Goal: Communication & Community: Ask a question

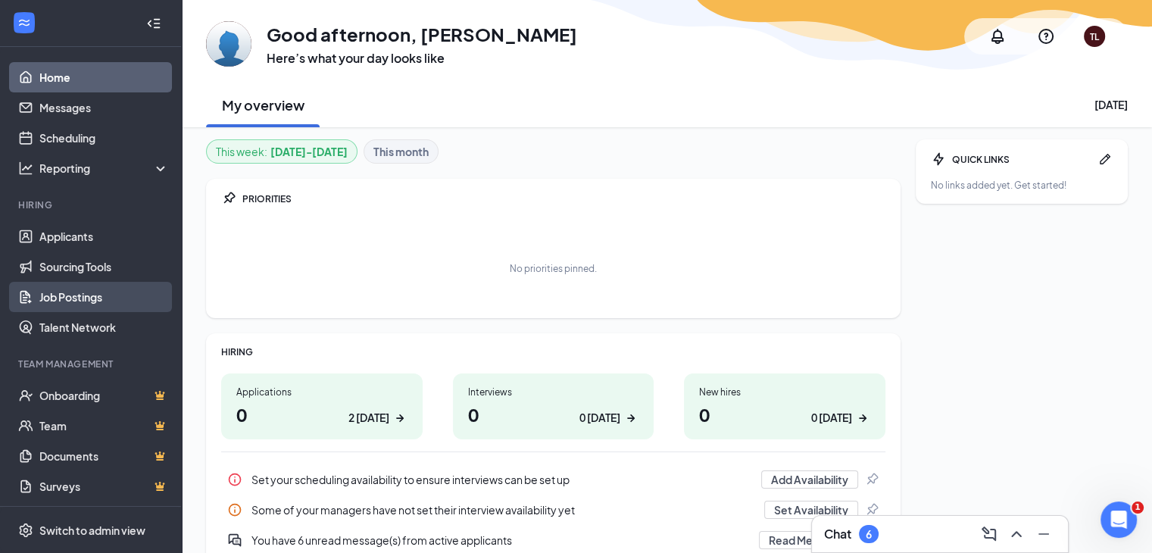
click at [94, 298] on link "Job Postings" at bounding box center [104, 297] width 130 height 30
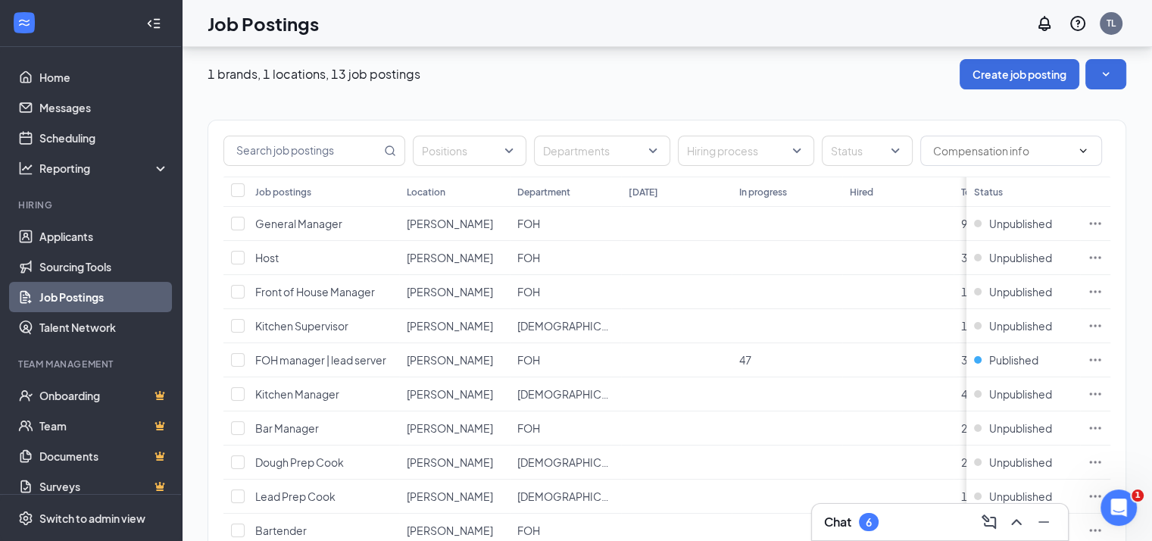
scroll to position [3, 0]
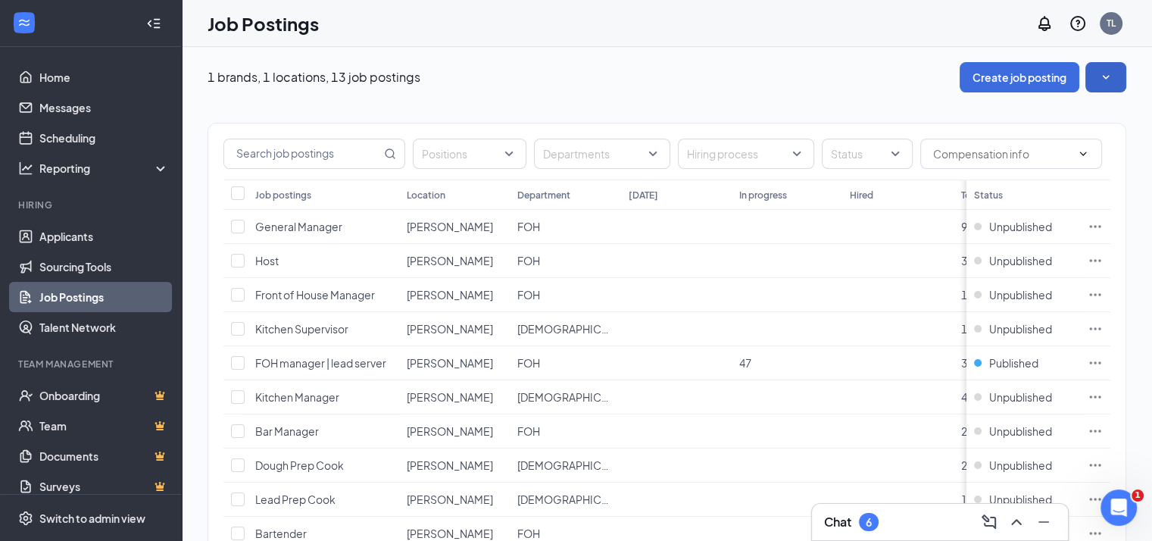
click at [1114, 73] on icon "SmallChevronDown" at bounding box center [1105, 77] width 15 height 15
click at [12, 22] on div at bounding box center [24, 23] width 27 height 27
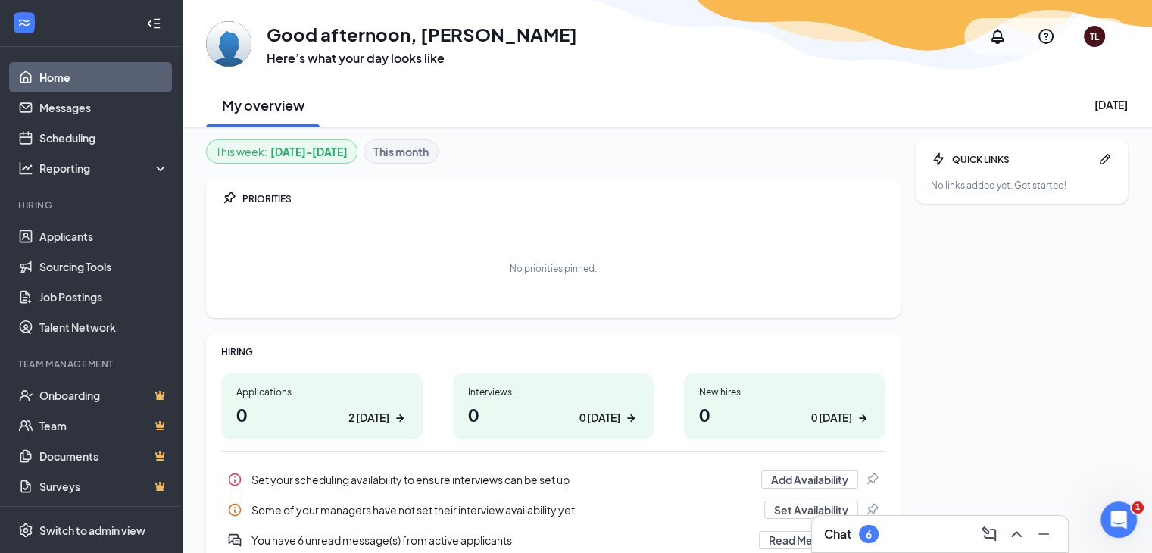
click at [146, 25] on icon "Collapse" at bounding box center [153, 23] width 15 height 15
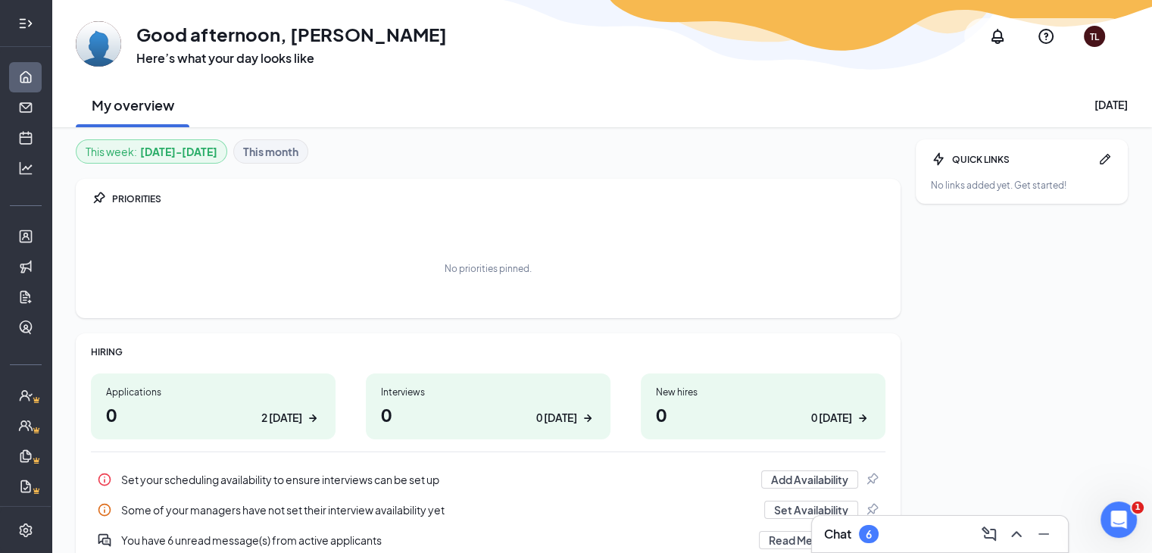
click at [27, 28] on div at bounding box center [26, 23] width 30 height 30
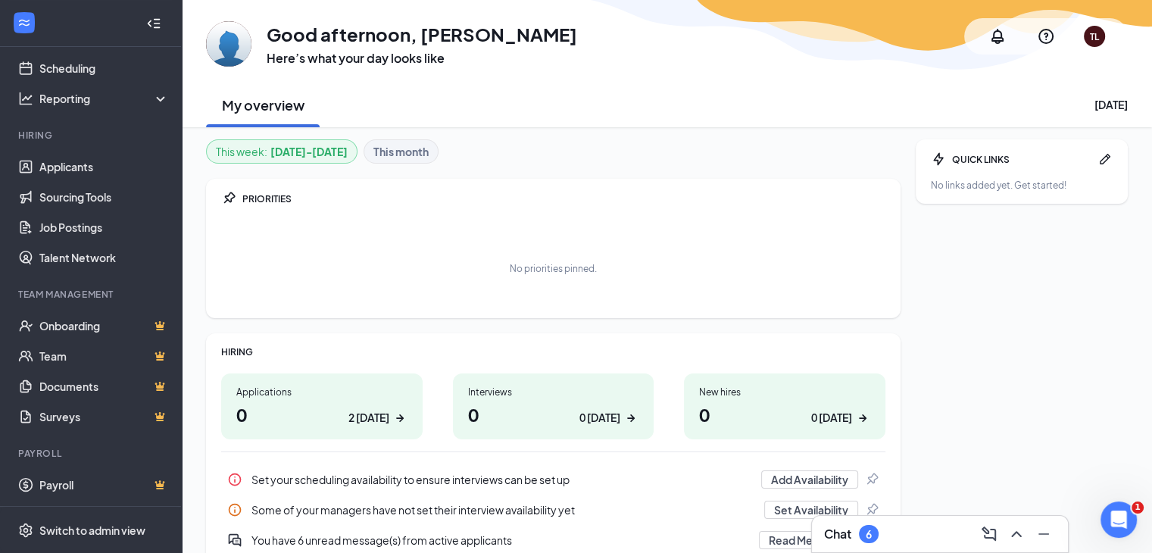
click at [141, 13] on div at bounding box center [154, 23] width 30 height 30
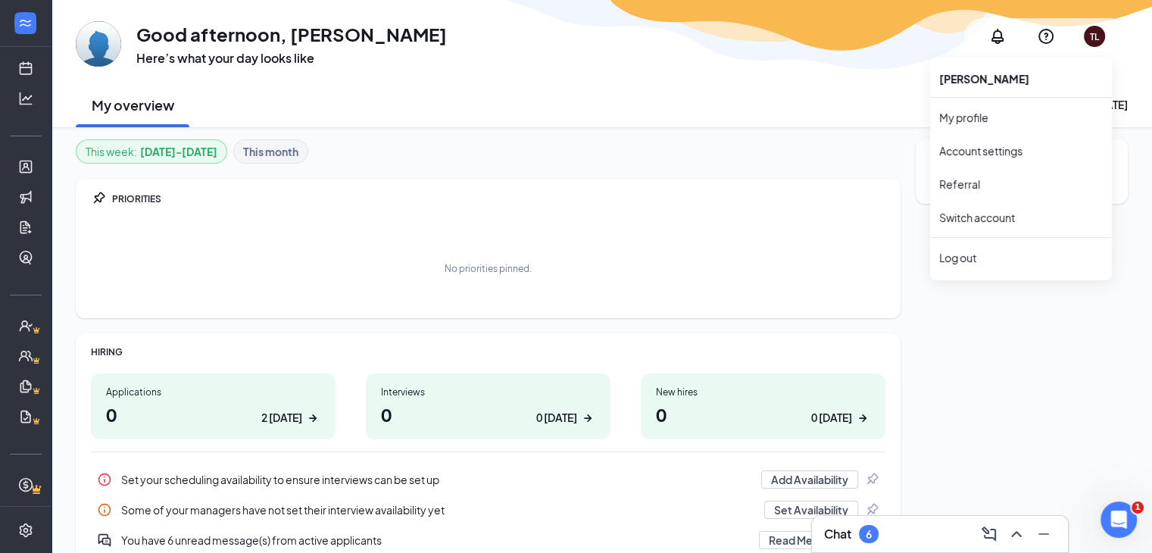
click at [1090, 34] on div "TL" at bounding box center [1094, 36] width 9 height 13
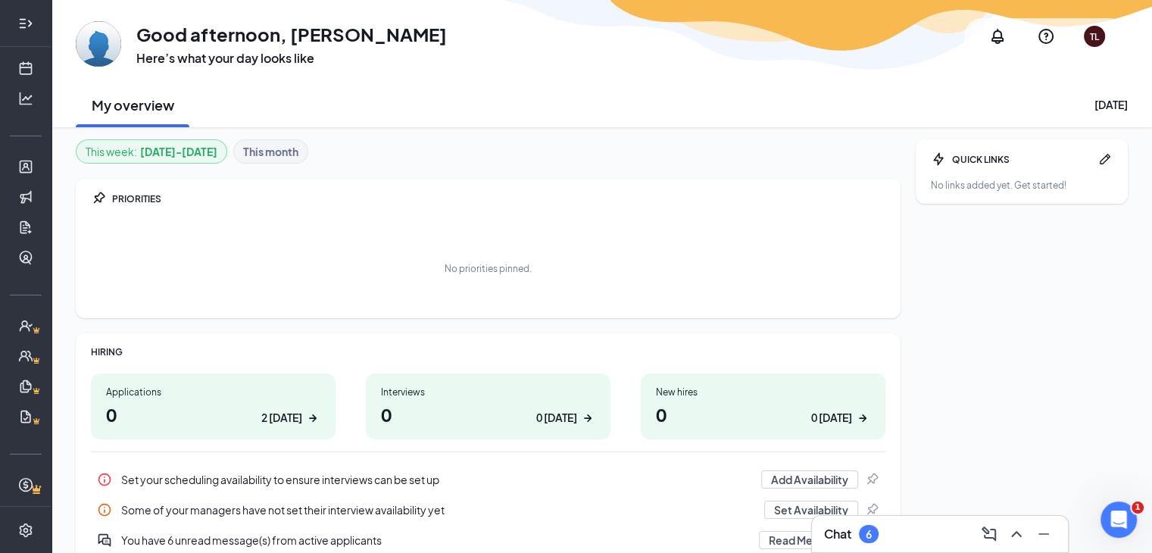
click at [18, 25] on icon "Expand" at bounding box center [25, 23] width 15 height 15
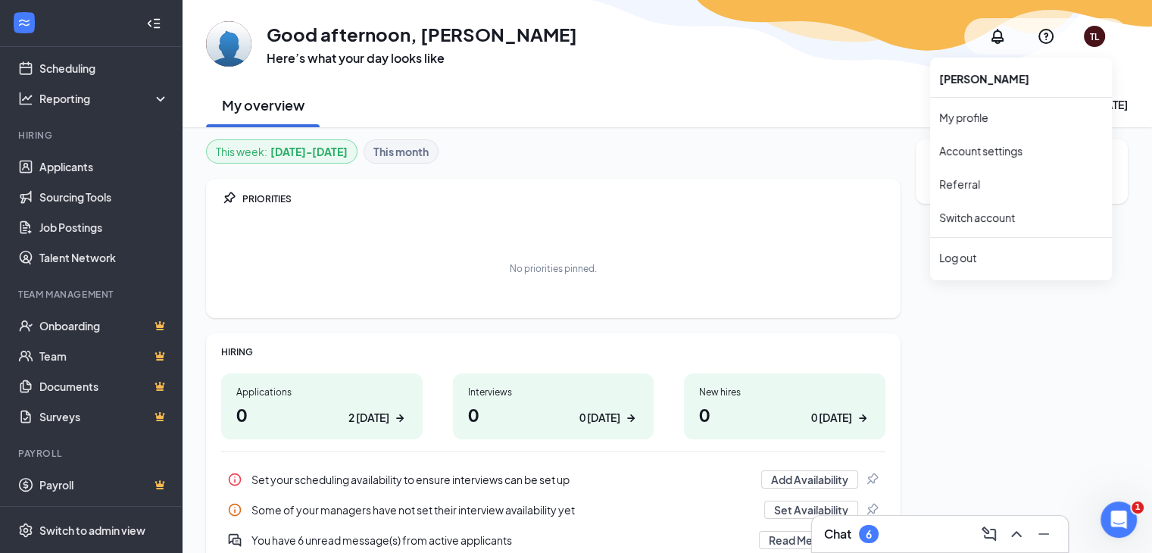
click at [1097, 36] on div "TL" at bounding box center [1094, 36] width 9 height 13
click at [951, 212] on link "Switch account" at bounding box center [977, 218] width 76 height 14
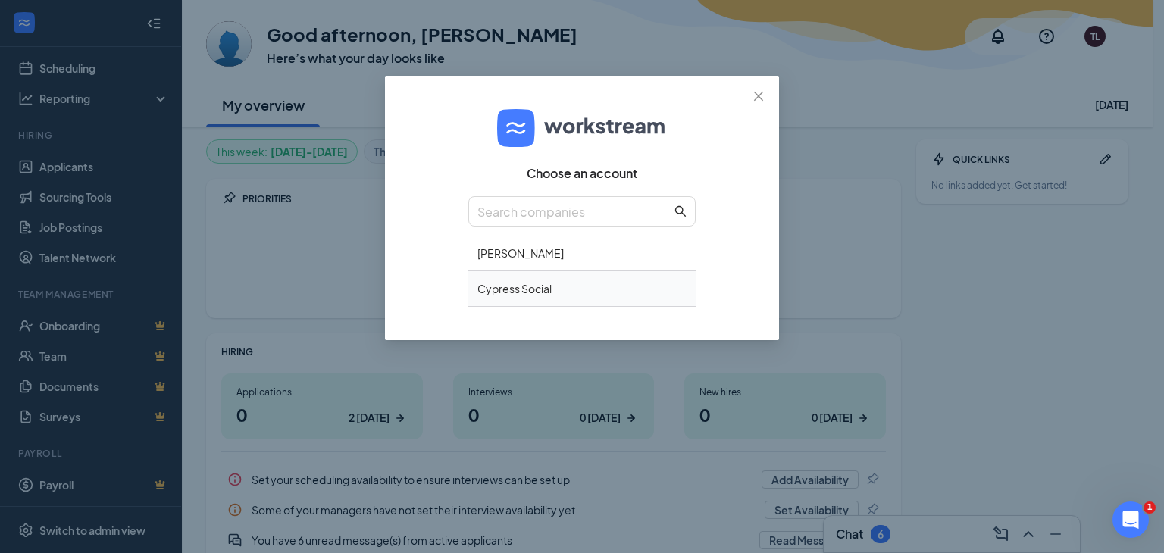
click at [518, 288] on div "Cypress Social" at bounding box center [581, 289] width 227 height 36
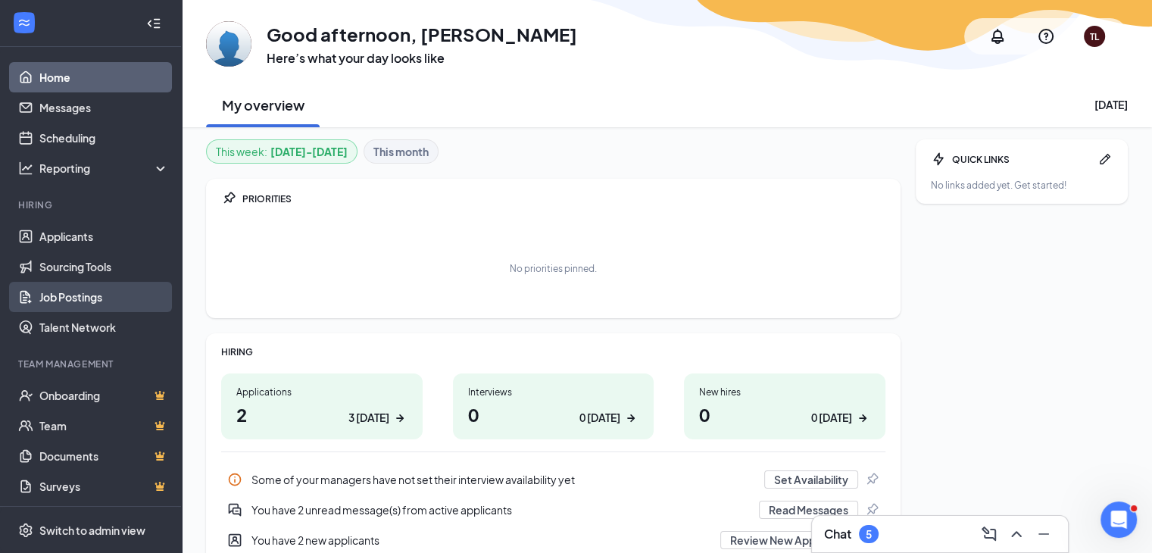
click at [109, 300] on link "Job Postings" at bounding box center [104, 297] width 130 height 30
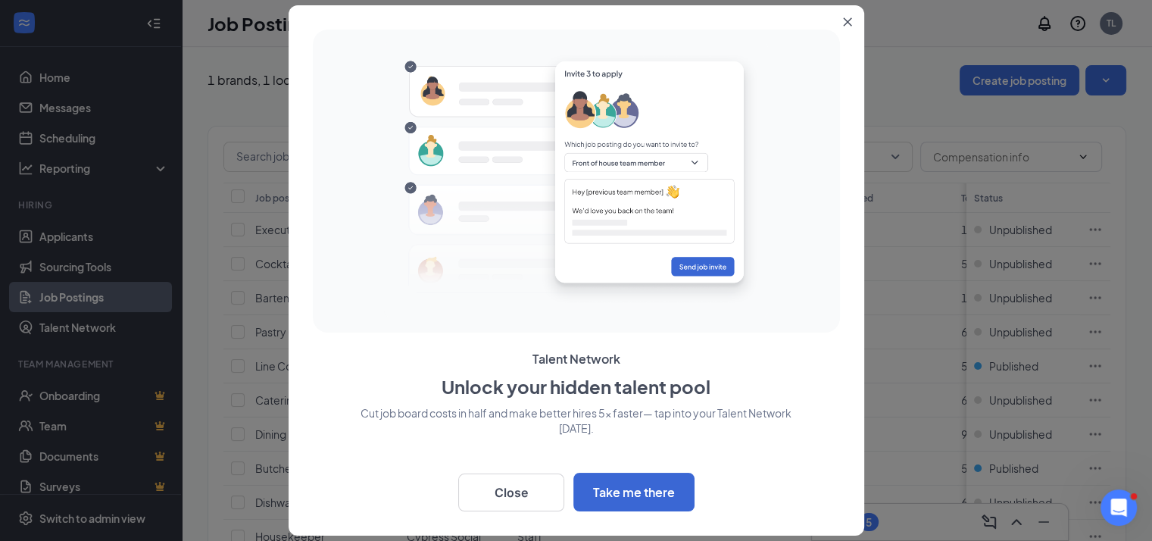
click at [848, 27] on button "Close" at bounding box center [850, 18] width 27 height 27
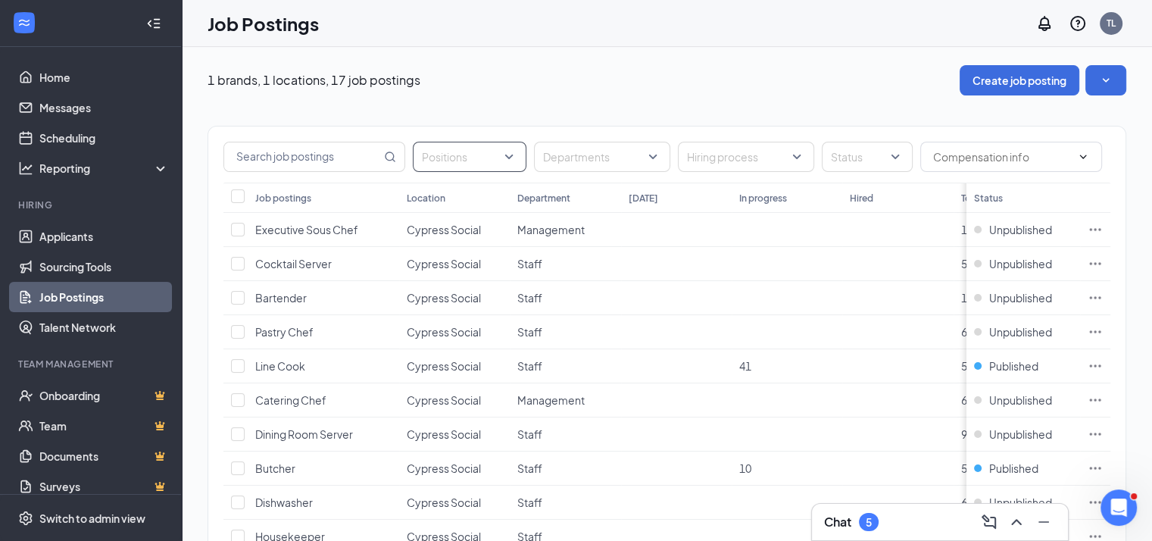
click at [519, 157] on div "Positions" at bounding box center [470, 157] width 114 height 30
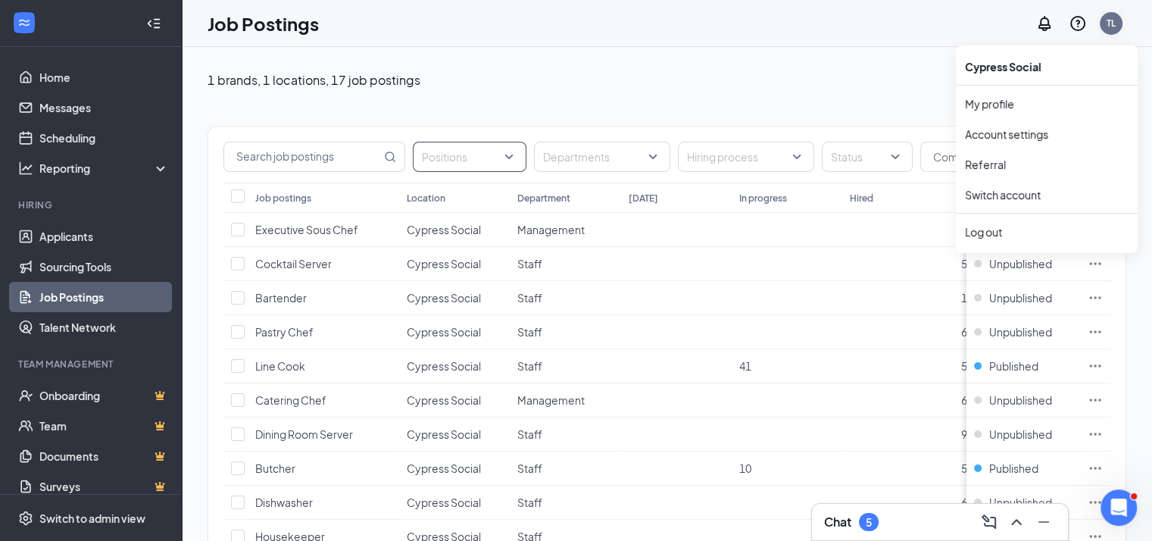
click at [1116, 28] on div "TL" at bounding box center [1111, 23] width 9 height 13
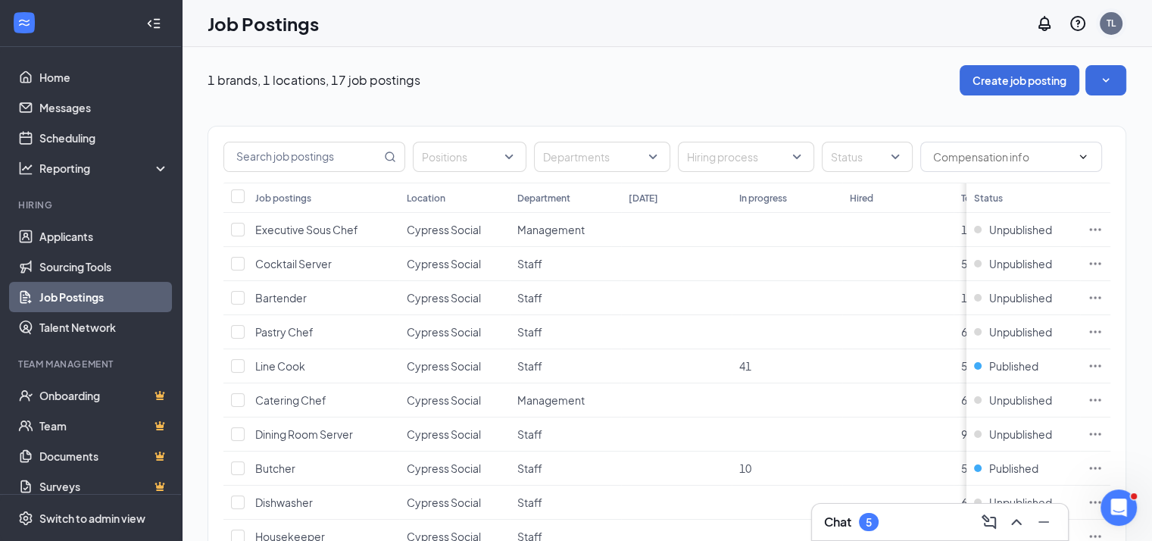
click at [1116, 23] on div "TL" at bounding box center [1111, 23] width 9 height 13
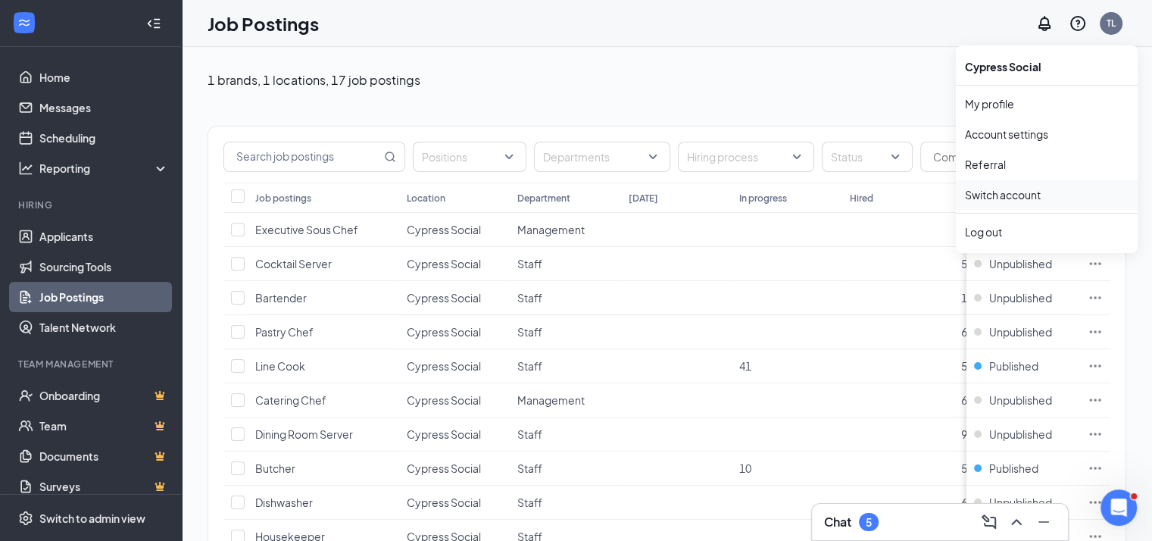
click at [1033, 197] on link "Switch account" at bounding box center [1003, 195] width 76 height 14
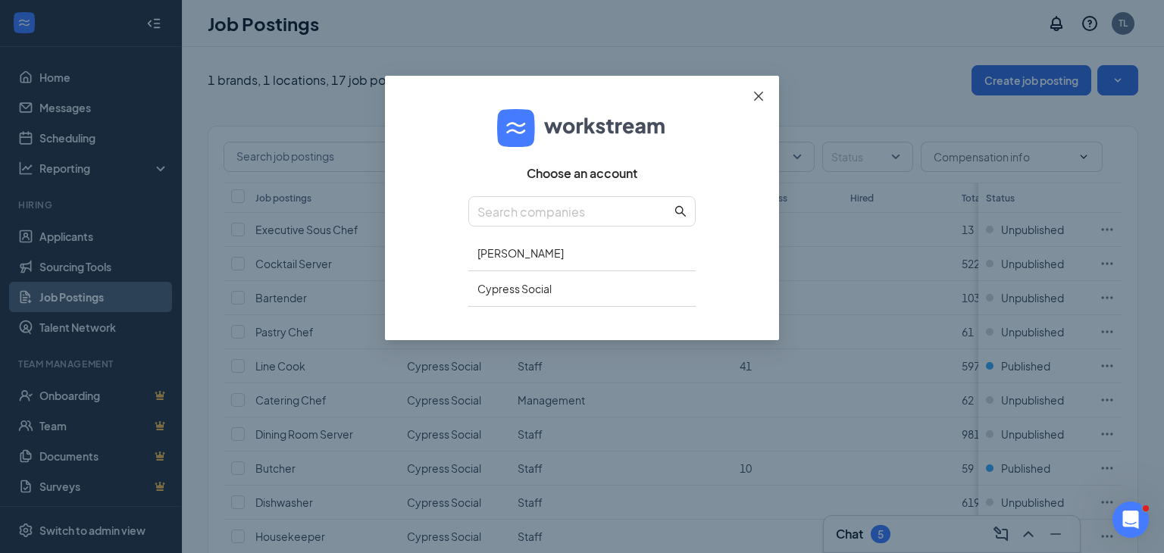
click at [756, 99] on icon "close" at bounding box center [758, 96] width 12 height 12
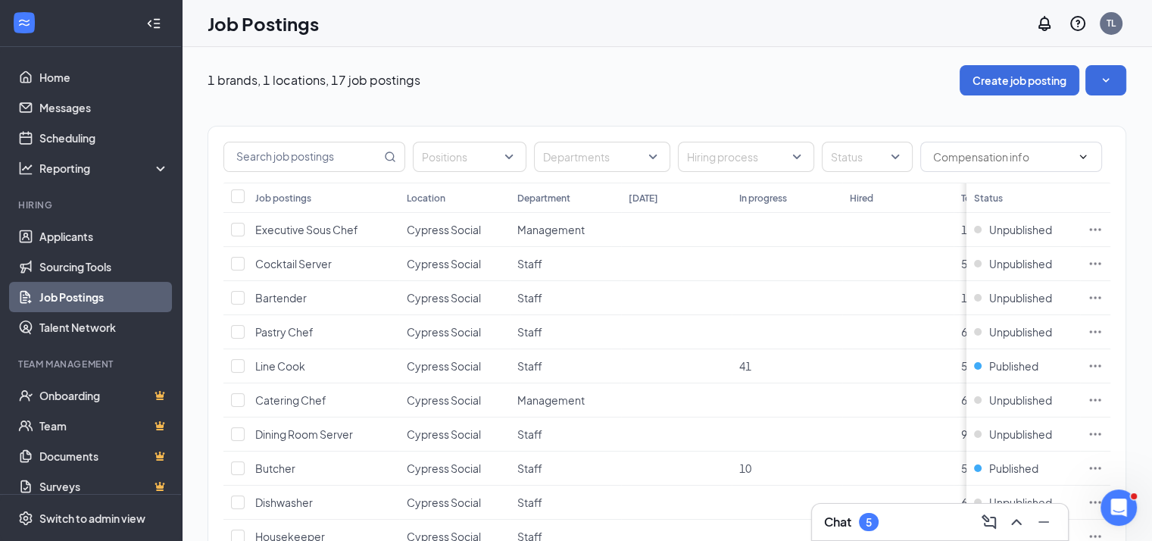
click at [1109, 34] on div "TL" at bounding box center [1078, 23] width 97 height 30
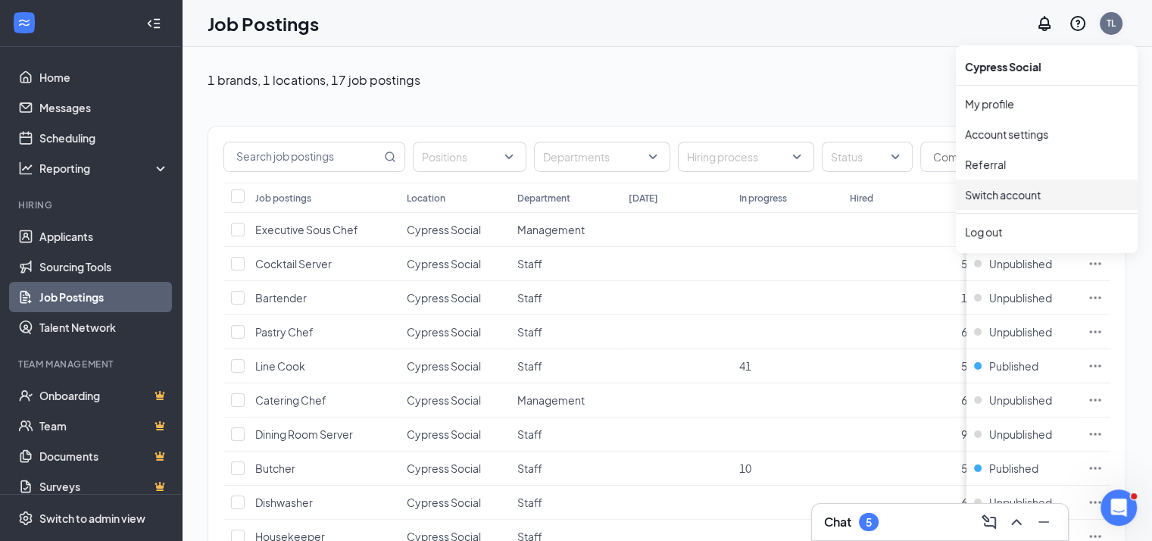
click at [1116, 27] on div "TL" at bounding box center [1111, 23] width 9 height 13
click at [1040, 225] on div "Log out" at bounding box center [1047, 231] width 164 height 15
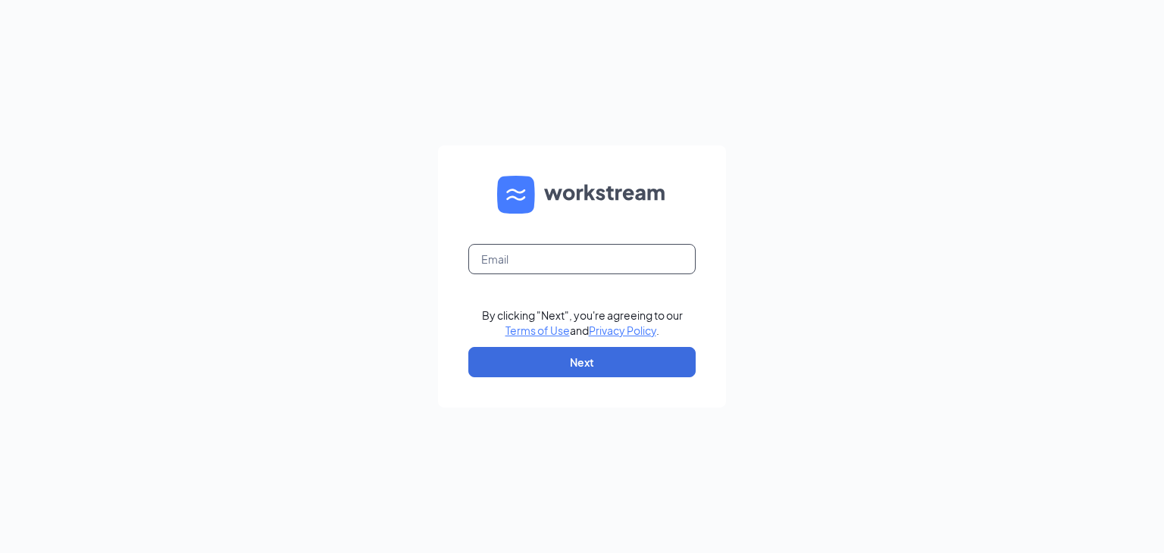
click at [598, 266] on input "text" at bounding box center [581, 259] width 227 height 30
type input "kate@petitandkeet.com"
click at [567, 358] on button "Next" at bounding box center [581, 362] width 227 height 30
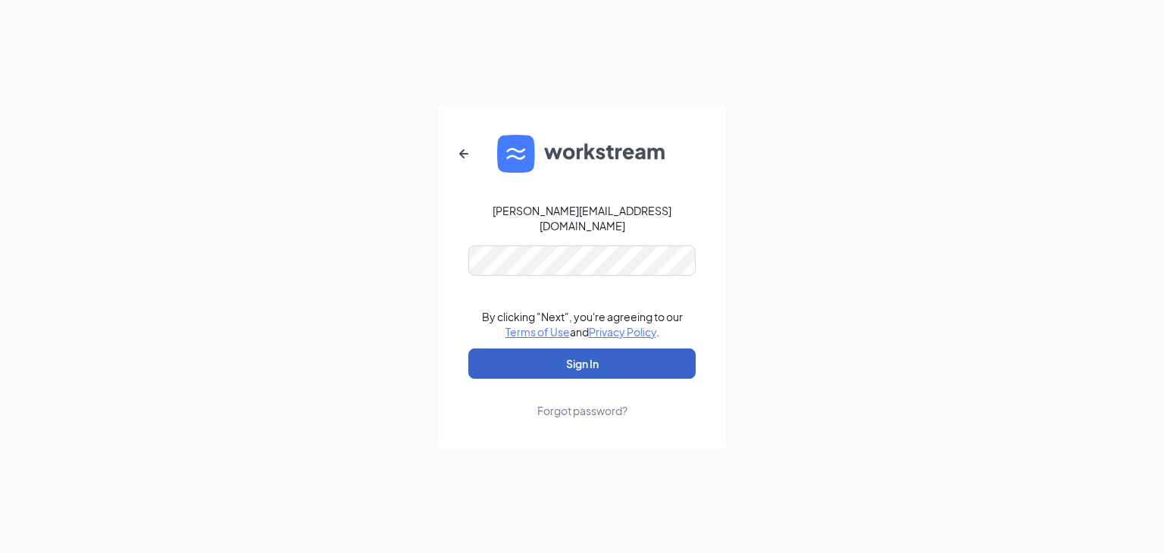
click at [509, 358] on button "Sign In" at bounding box center [581, 363] width 227 height 30
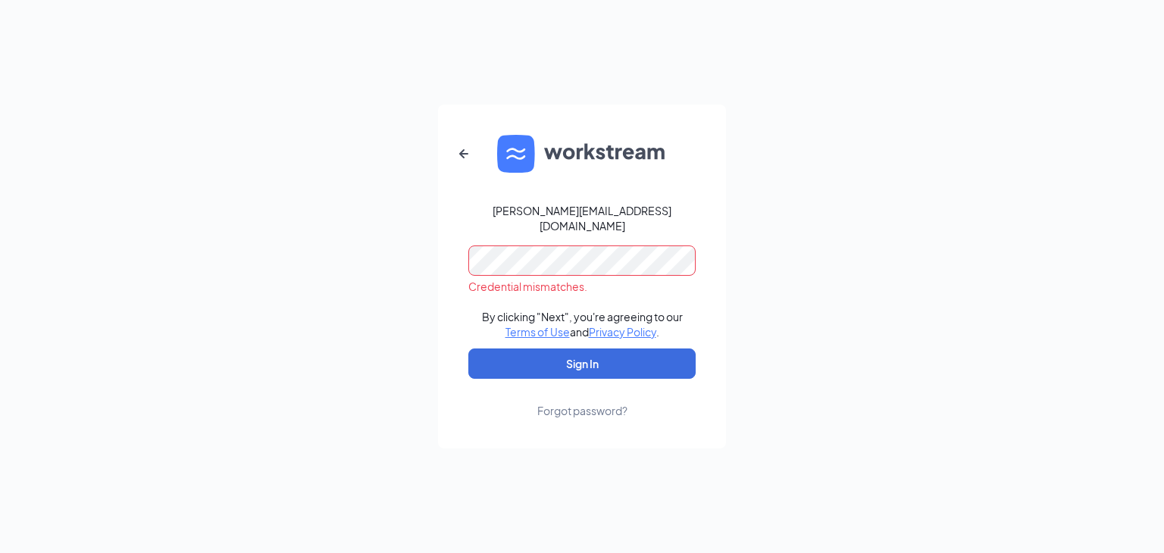
click at [427, 247] on div "kate@petitandkeet.com Credential mismatches. By clicking "Next", you're agreein…" at bounding box center [582, 276] width 1164 height 553
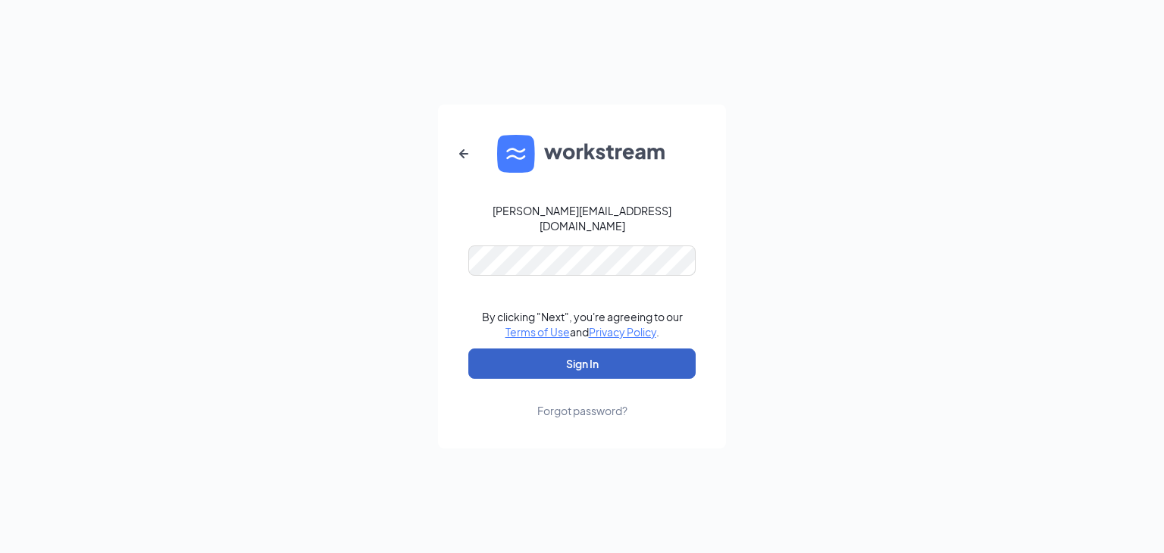
click at [510, 358] on button "Sign In" at bounding box center [581, 363] width 227 height 30
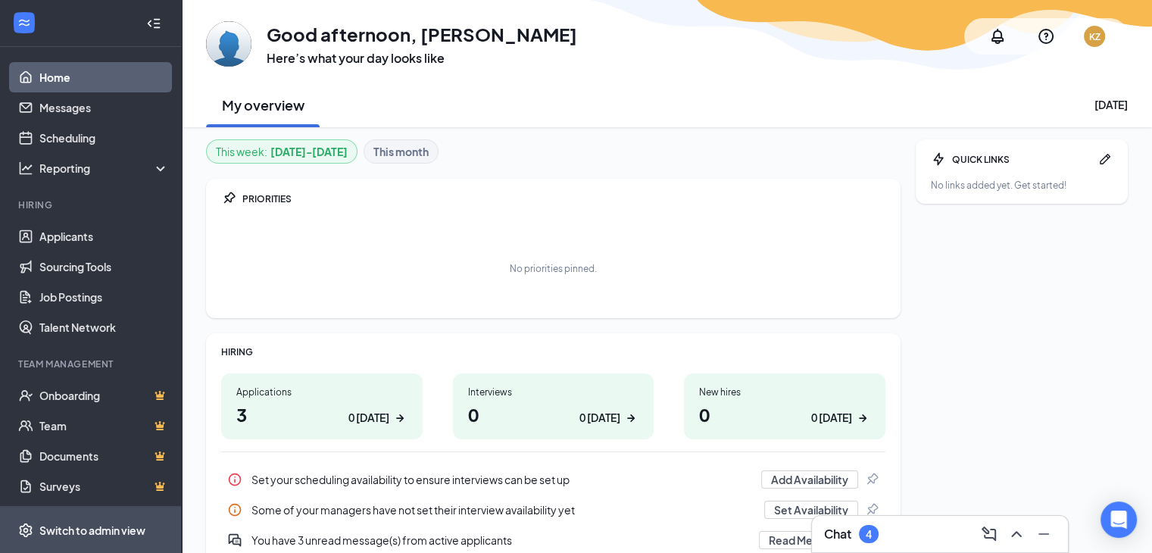
click at [118, 519] on span "Switch to admin view" at bounding box center [104, 530] width 130 height 46
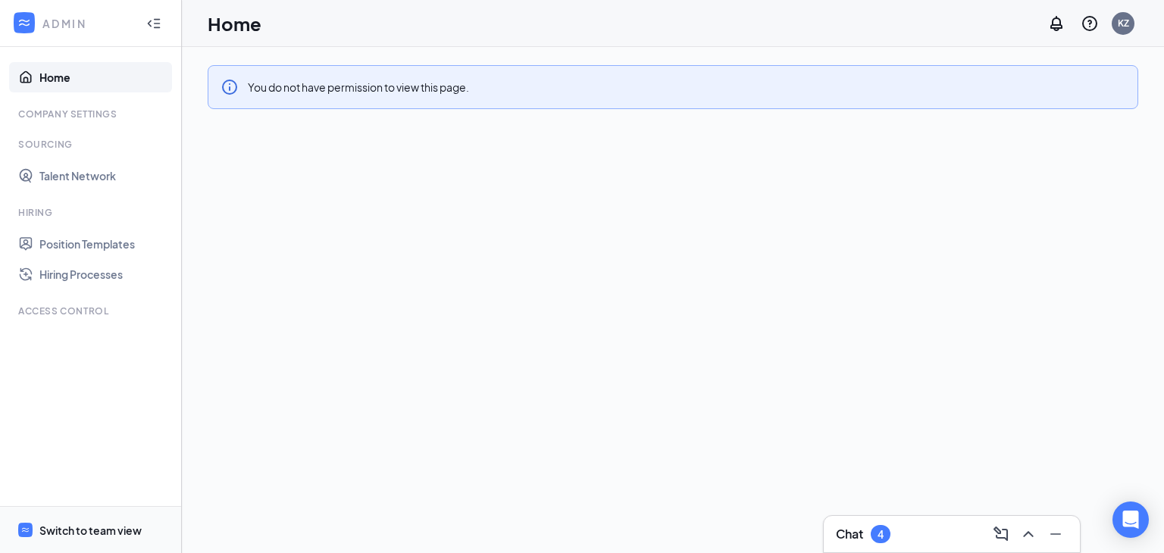
click at [125, 516] on span "Switch to team view" at bounding box center [104, 530] width 130 height 46
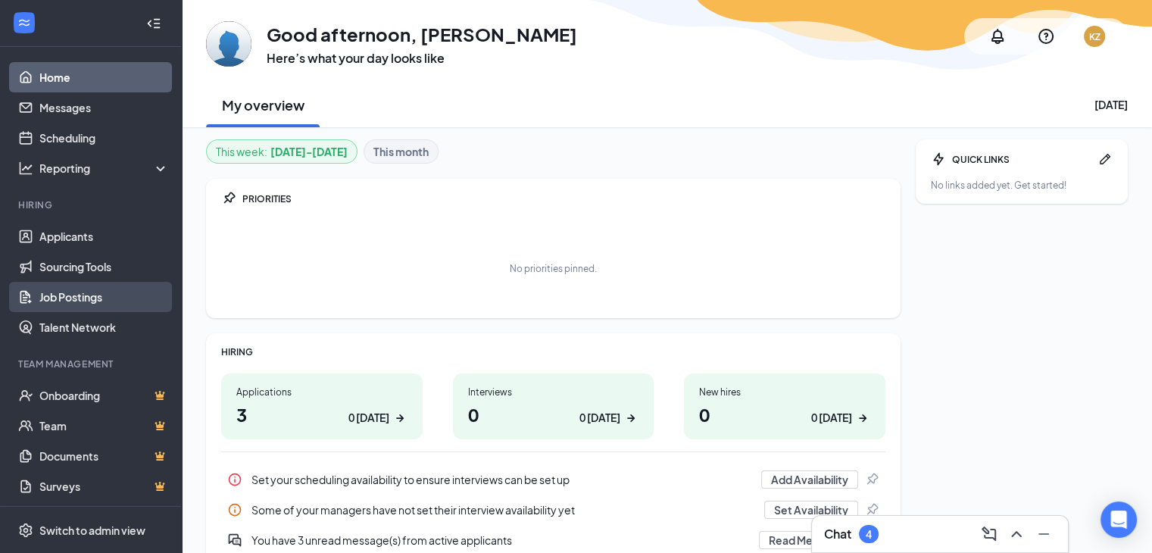
click at [86, 295] on link "Job Postings" at bounding box center [104, 297] width 130 height 30
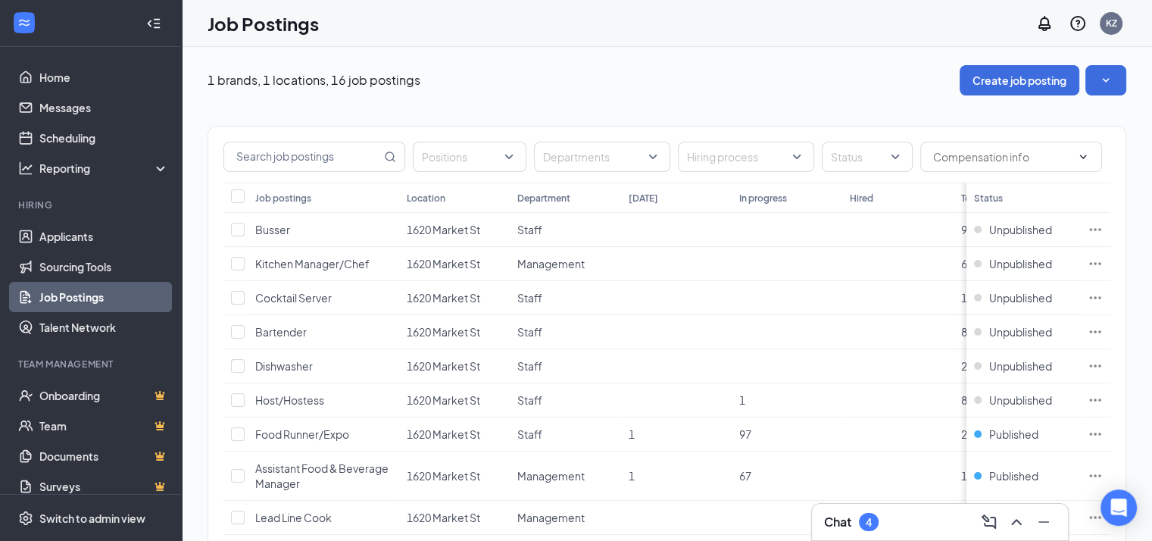
click at [884, 523] on div "Chat 4" at bounding box center [940, 522] width 232 height 24
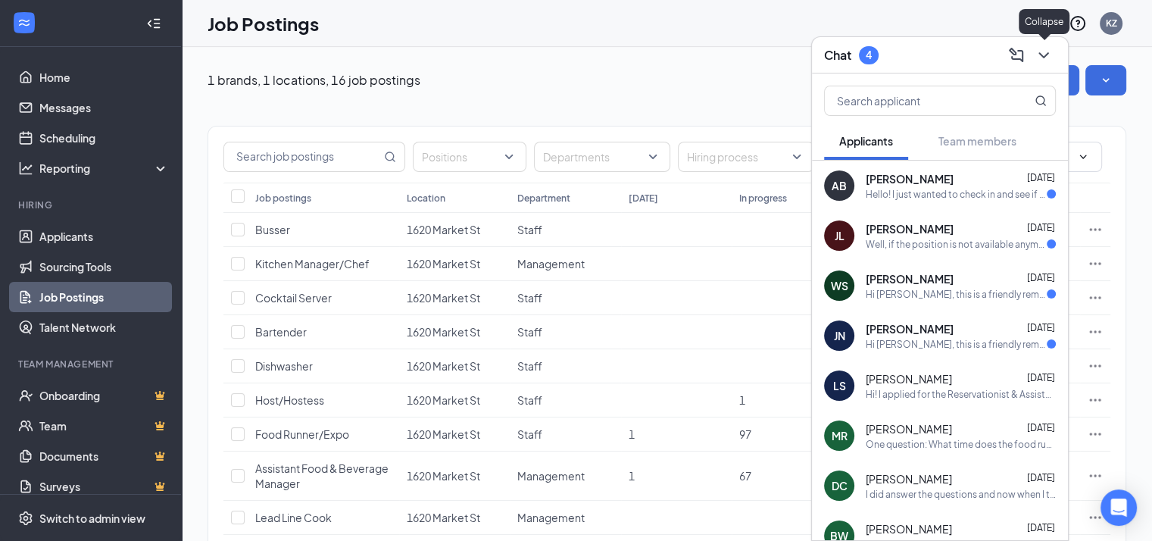
click at [1043, 58] on icon "ChevronDown" at bounding box center [1044, 55] width 18 height 18
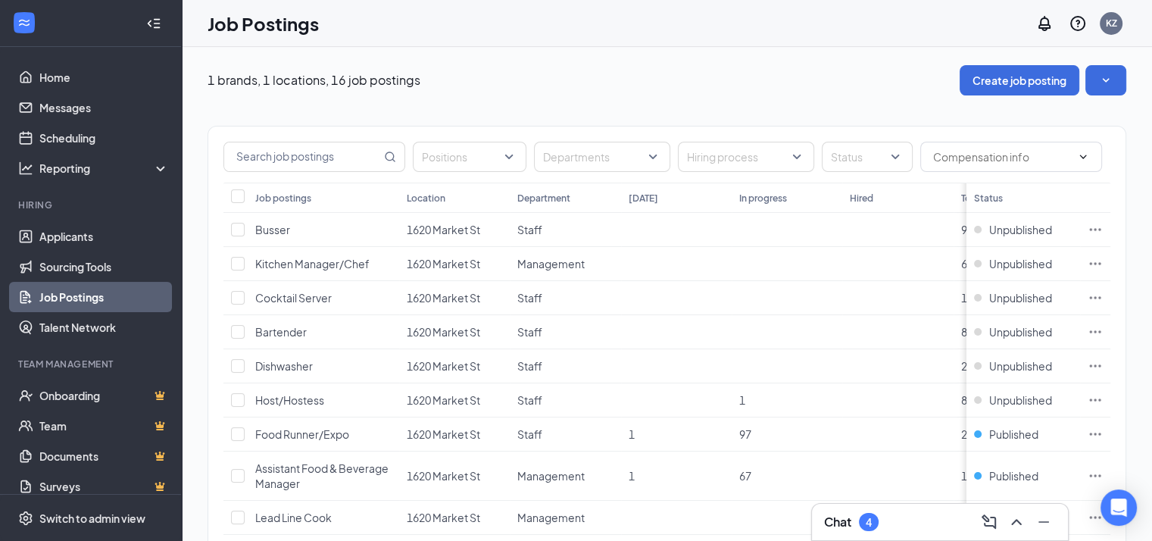
click at [88, 296] on link "Job Postings" at bounding box center [104, 297] width 130 height 30
click at [1045, 77] on button "Create job posting" at bounding box center [1020, 80] width 120 height 30
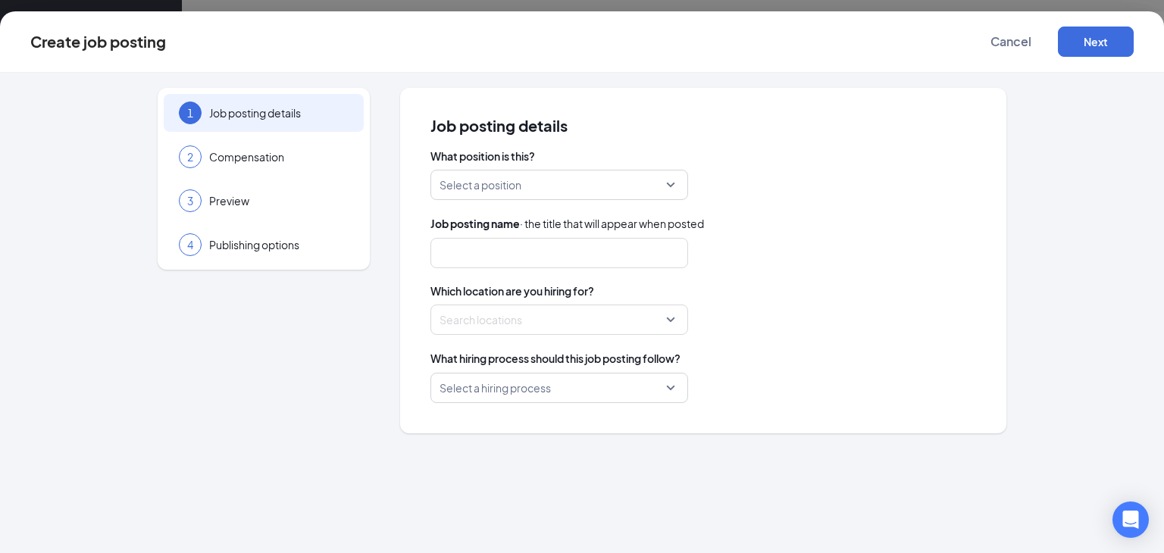
click at [645, 192] on input "search" at bounding box center [553, 184] width 229 height 29
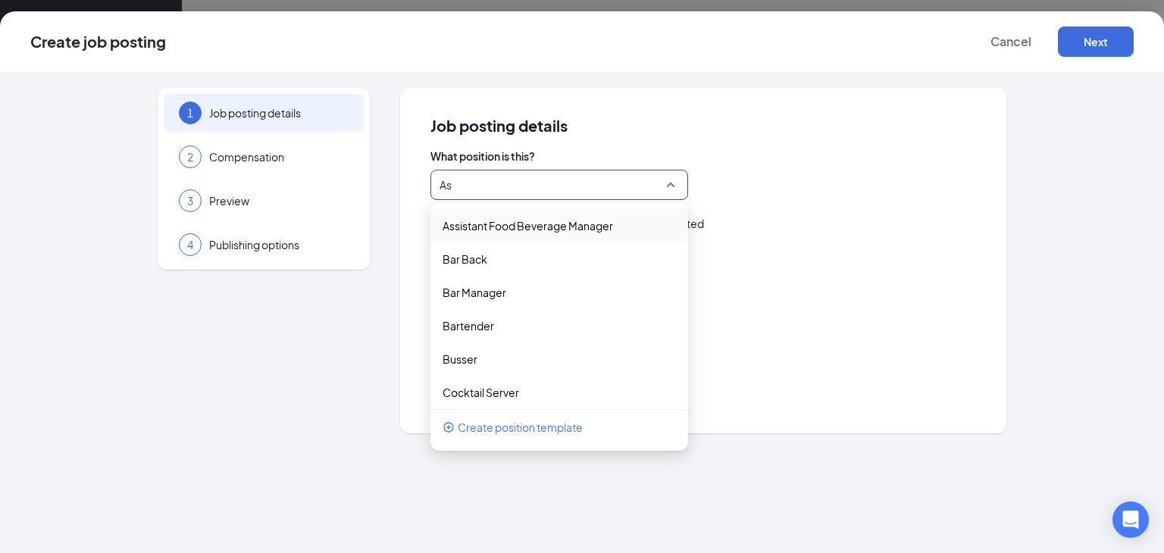
type input "A"
type input "Assistant General Manager"
type input "Assistant Food Beverage Manager"
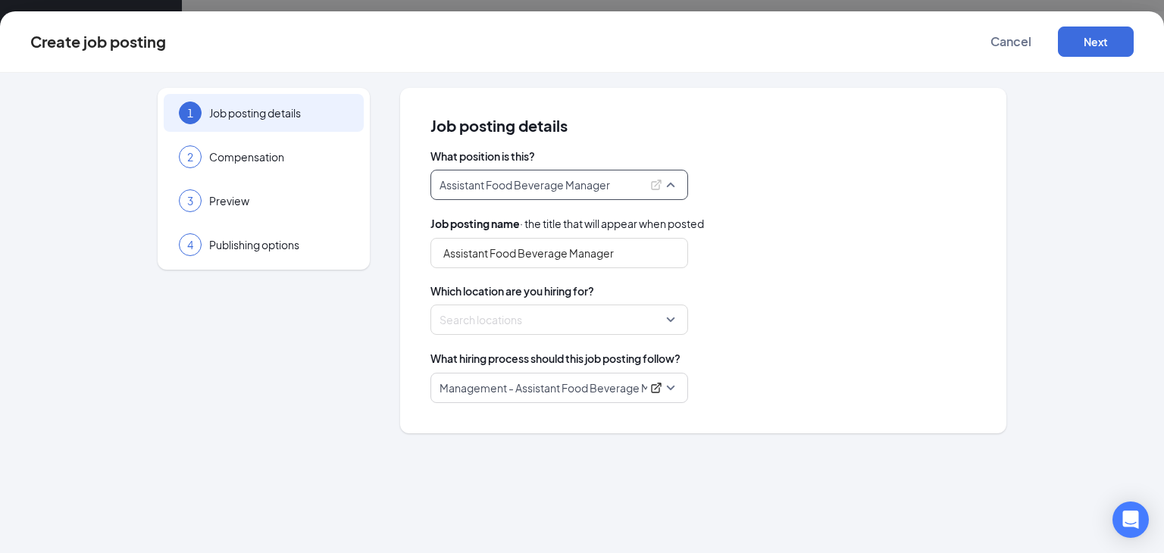
click at [636, 186] on p "Assistant Food Beverage Manager" at bounding box center [540, 184] width 202 height 15
drag, startPoint x: 619, startPoint y: 187, endPoint x: 436, endPoint y: 170, distance: 184.1
click at [436, 170] on div "Assistant Food Beverage Manager" at bounding box center [559, 185] width 258 height 30
click at [674, 186] on span "Assistant Food Beverage Manager" at bounding box center [558, 184] width 239 height 29
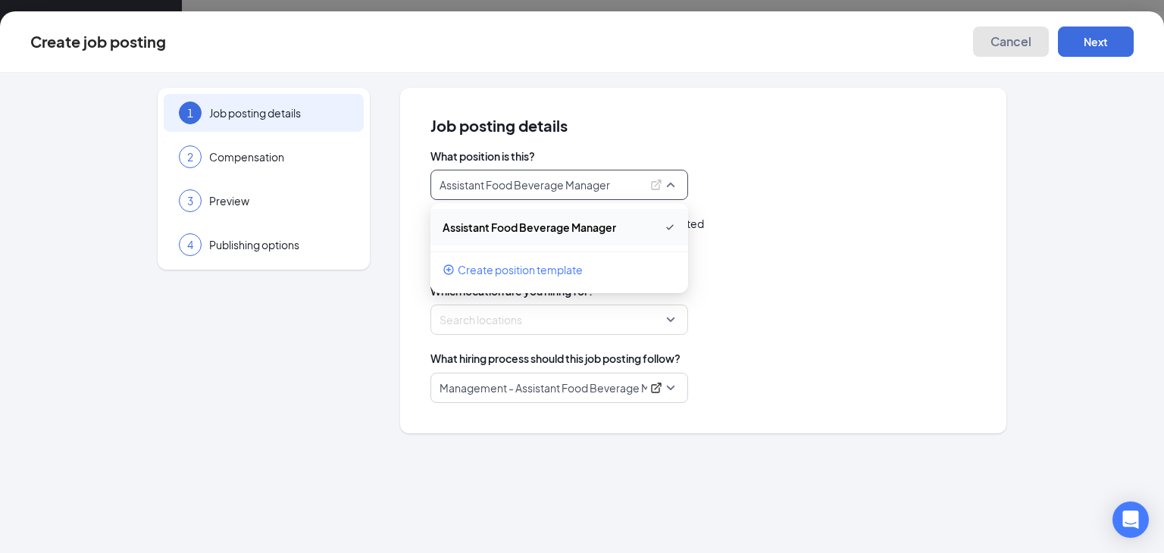
click at [1003, 32] on button "Cancel" at bounding box center [1011, 42] width 76 height 30
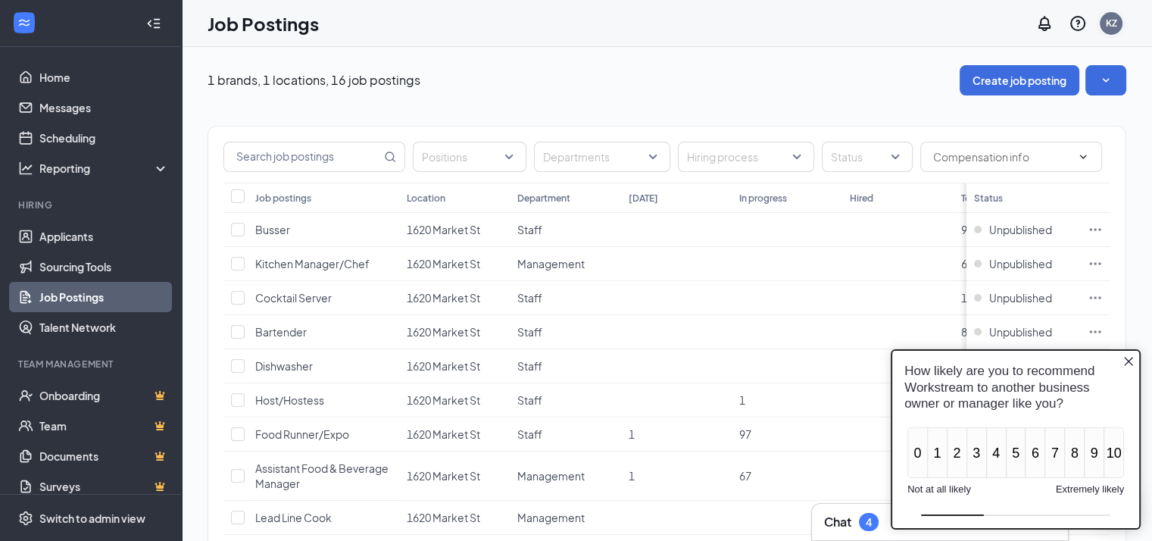
click at [1117, 19] on div "KZ" at bounding box center [1111, 23] width 11 height 13
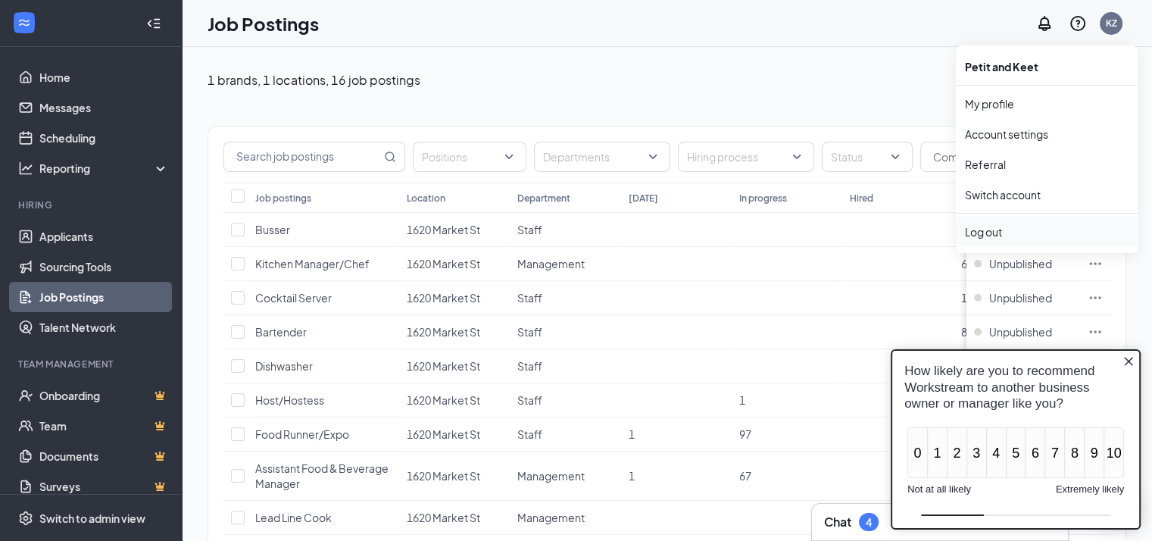
click at [1008, 231] on div "Log out" at bounding box center [1047, 231] width 164 height 15
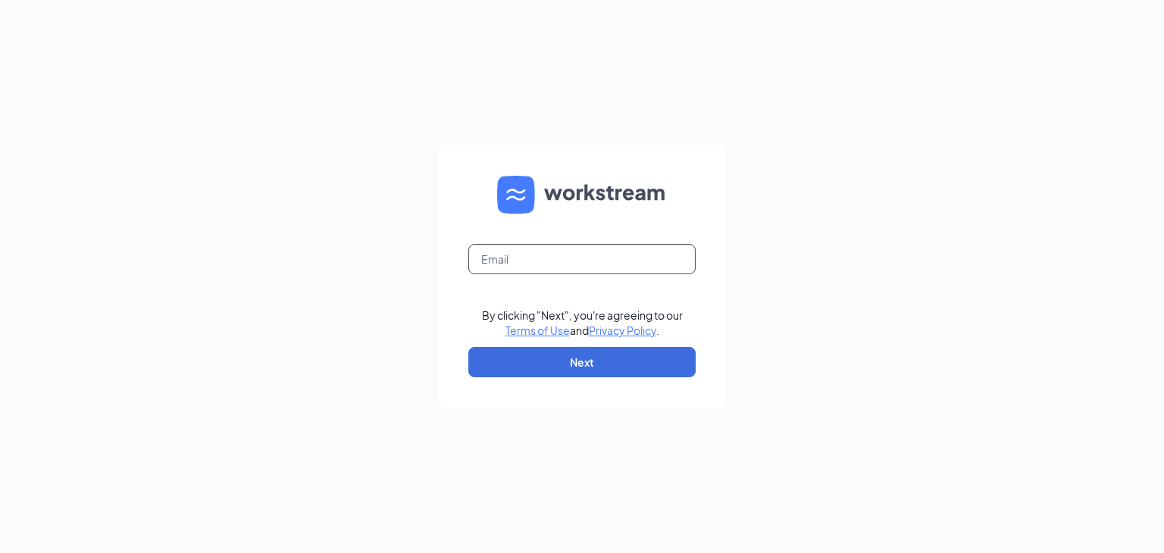
click at [627, 254] on input "text" at bounding box center [581, 259] width 227 height 30
type input "[PERSON_NAME][EMAIL_ADDRESS][DOMAIN_NAME]"
click at [618, 356] on button "Next" at bounding box center [581, 362] width 227 height 30
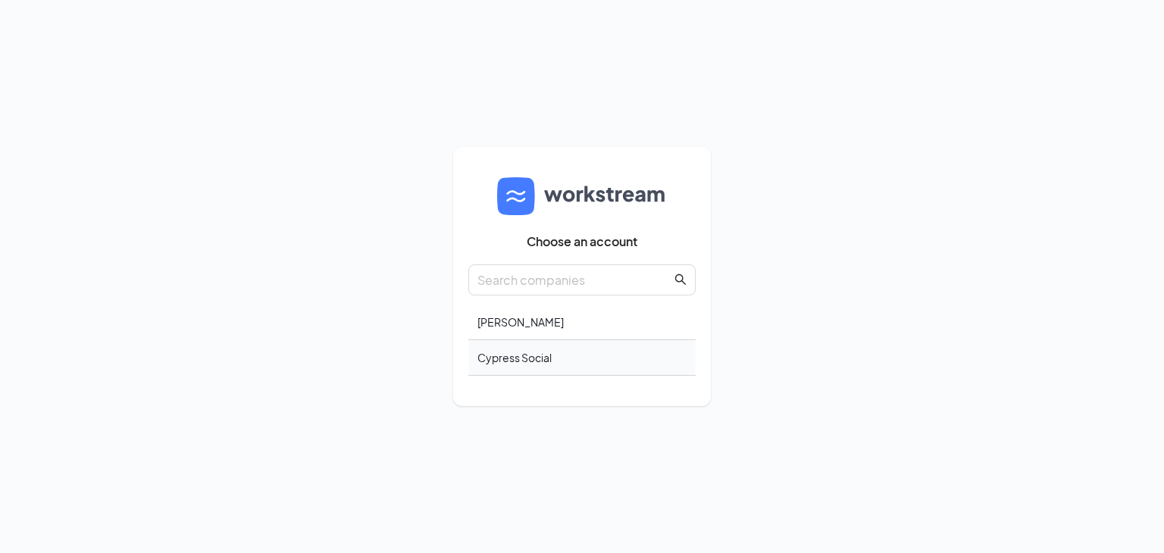
click at [561, 345] on div "Cypress Social" at bounding box center [581, 358] width 227 height 36
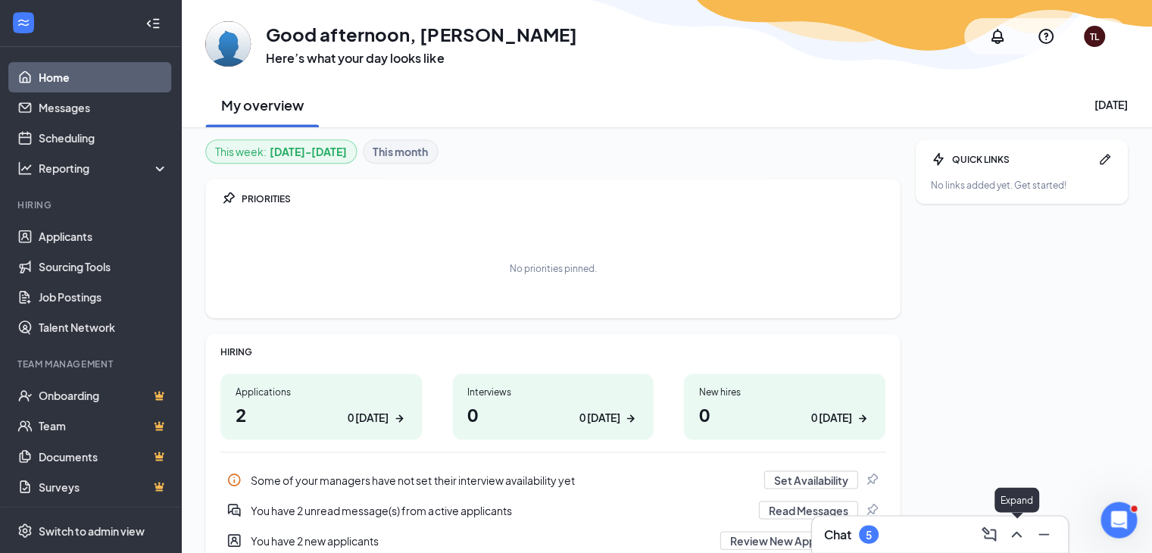
click at [1015, 539] on icon "ChevronUp" at bounding box center [1017, 534] width 18 height 18
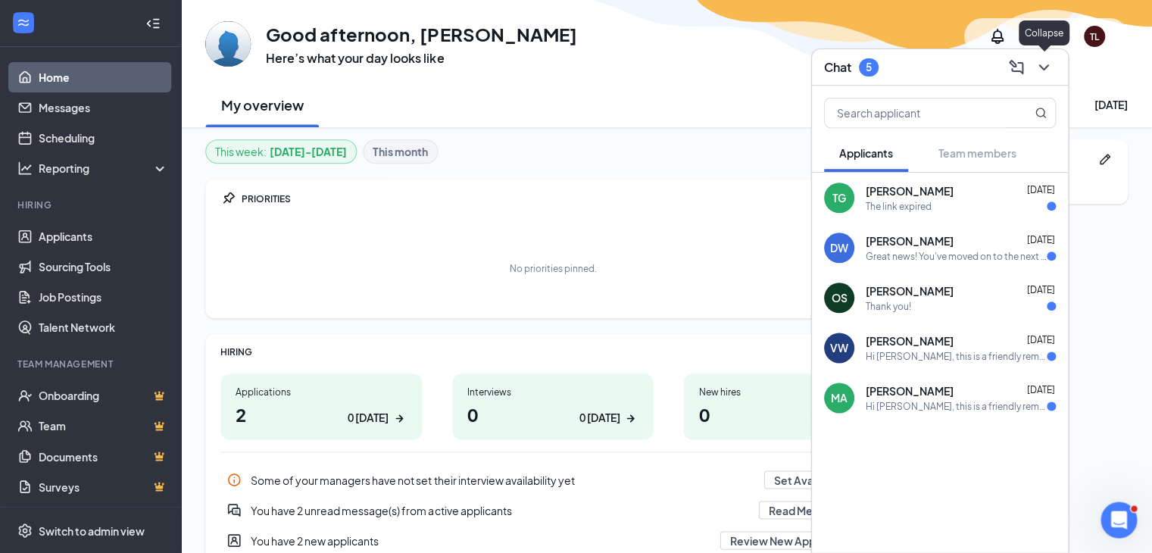
click at [1043, 65] on icon "ChevronDown" at bounding box center [1044, 67] width 18 height 18
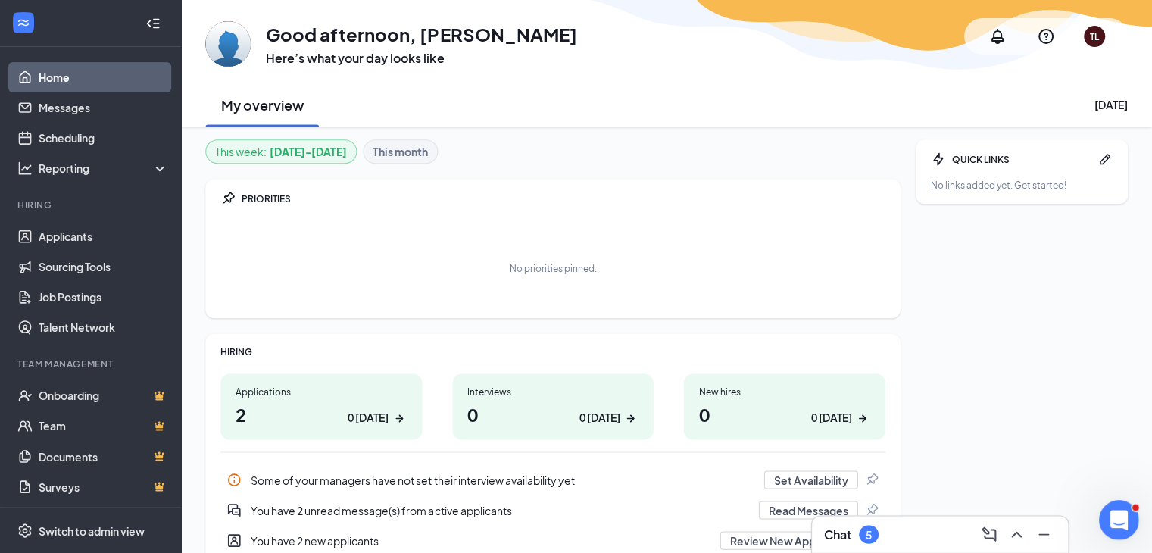
click at [1114, 514] on icon "Open Intercom Messenger" at bounding box center [1117, 518] width 25 height 25
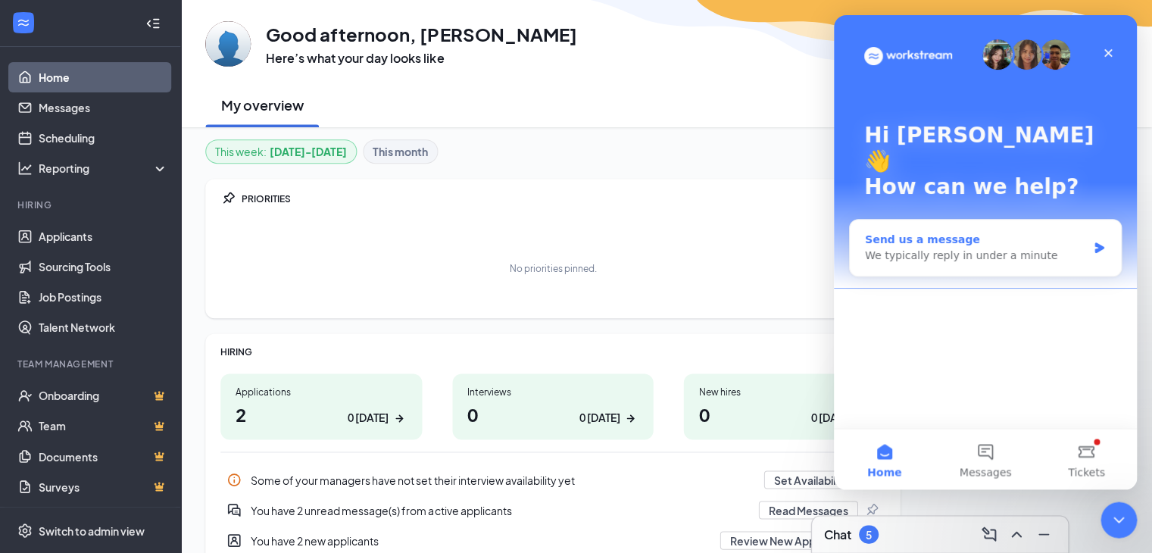
click at [1039, 232] on div "Send us a message" at bounding box center [976, 240] width 222 height 16
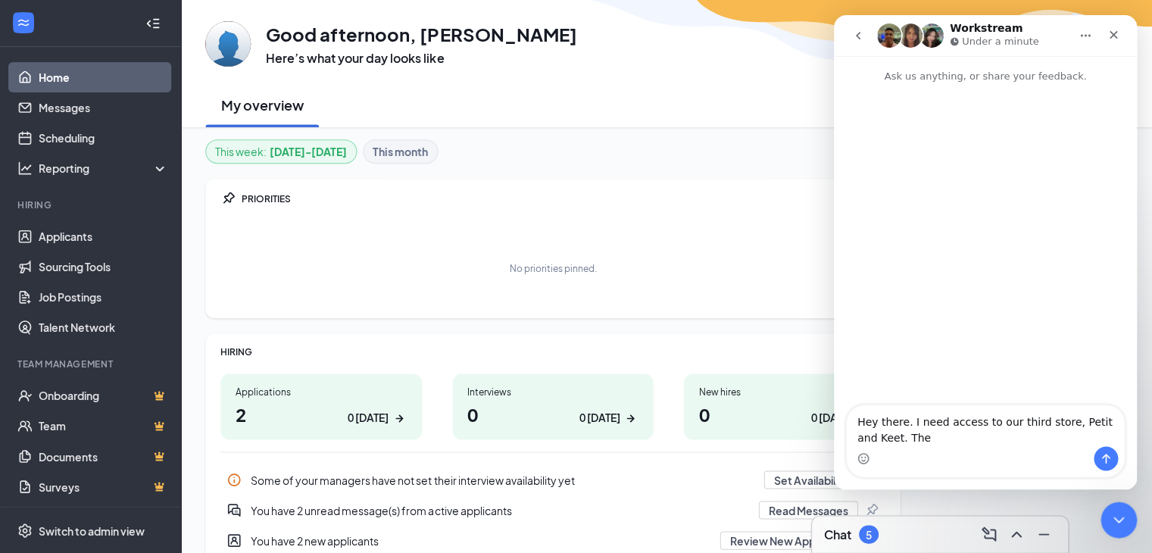
click at [1002, 359] on div "Intercom messenger" at bounding box center [985, 245] width 303 height 323
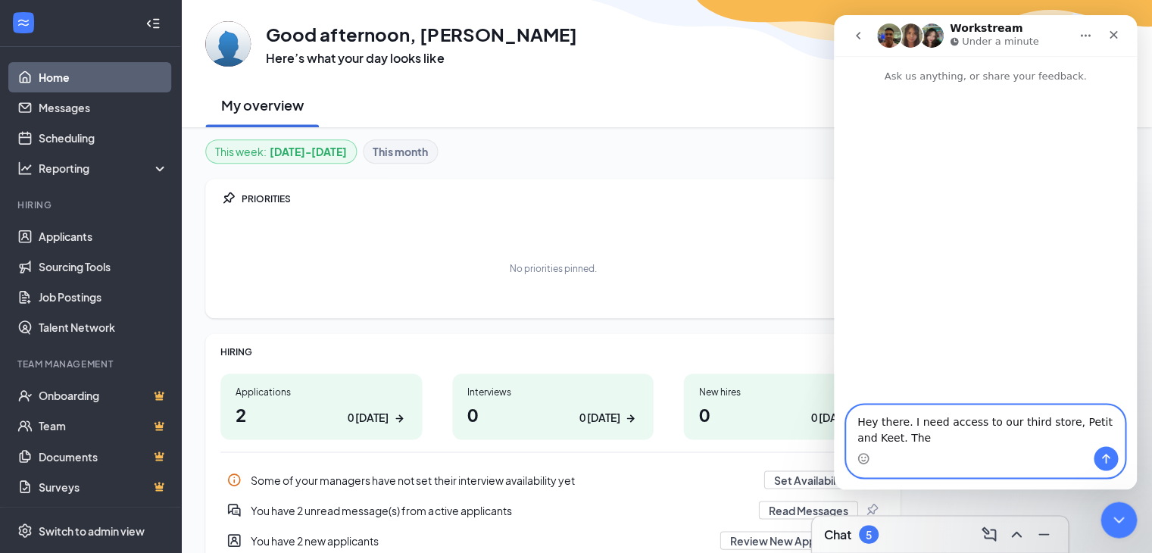
click at [964, 442] on textarea "Hey there. I need access to our third store, Petit and Keet. The" at bounding box center [985, 425] width 277 height 41
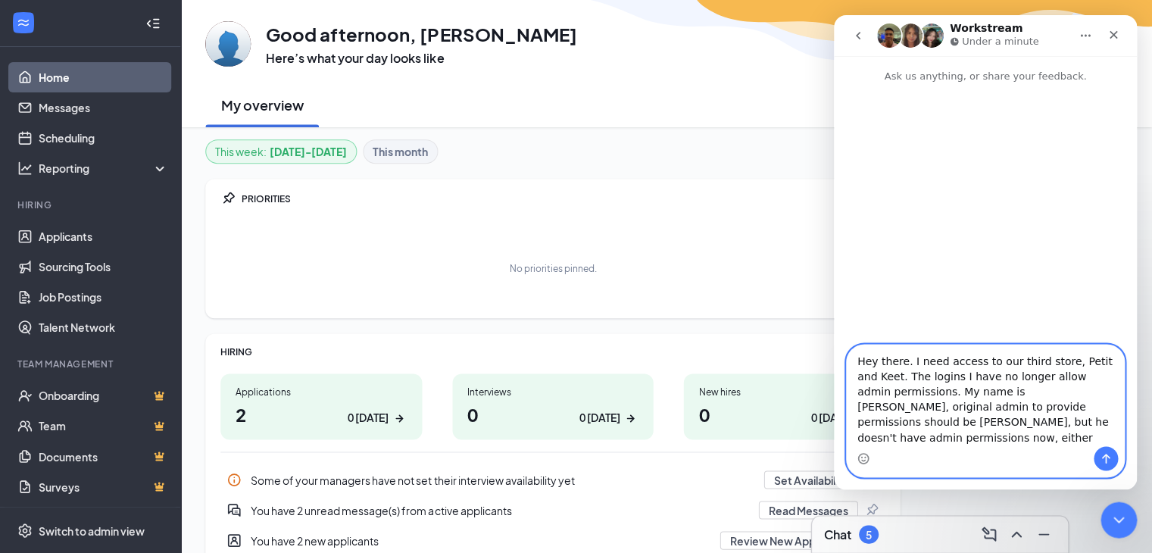
type textarea "Hey there. I need access to our third store, Petit and Keet. The logins I have …"
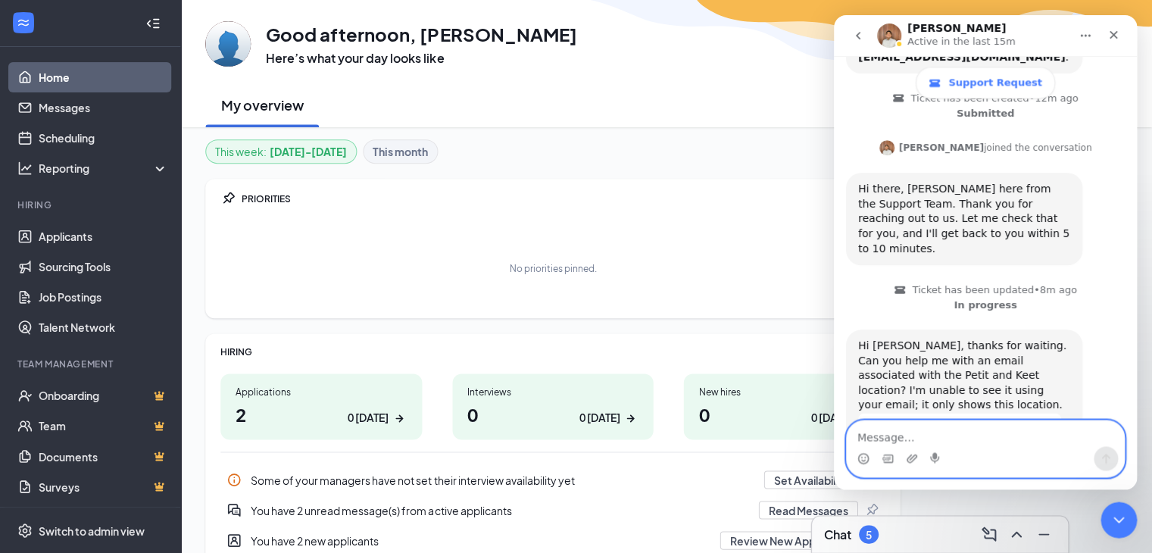
scroll to position [314, 0]
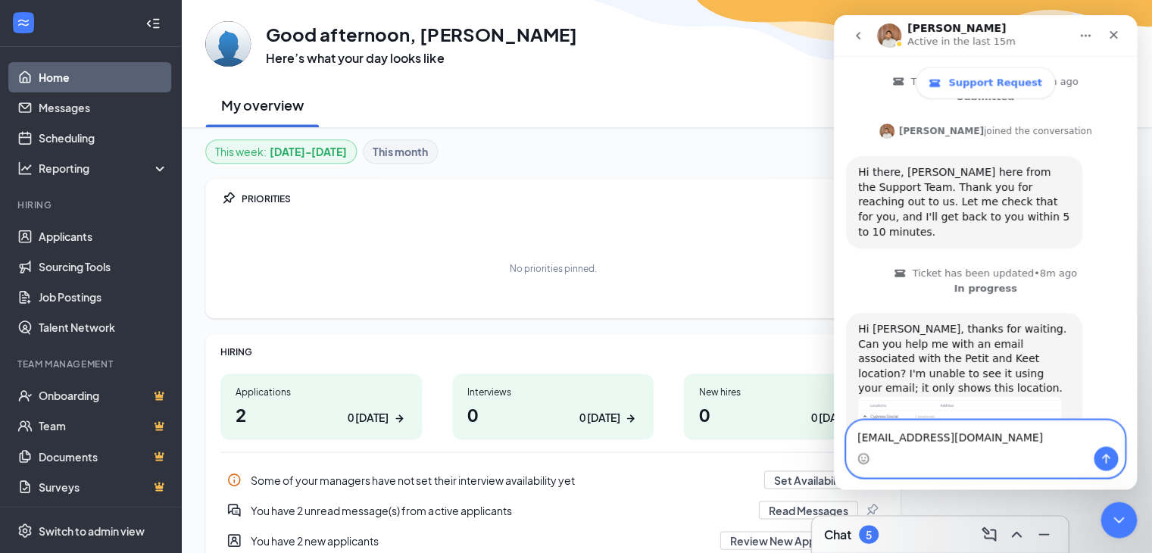
type textarea "[PERSON_NAME][EMAIL_ADDRESS][DOMAIN_NAME]"
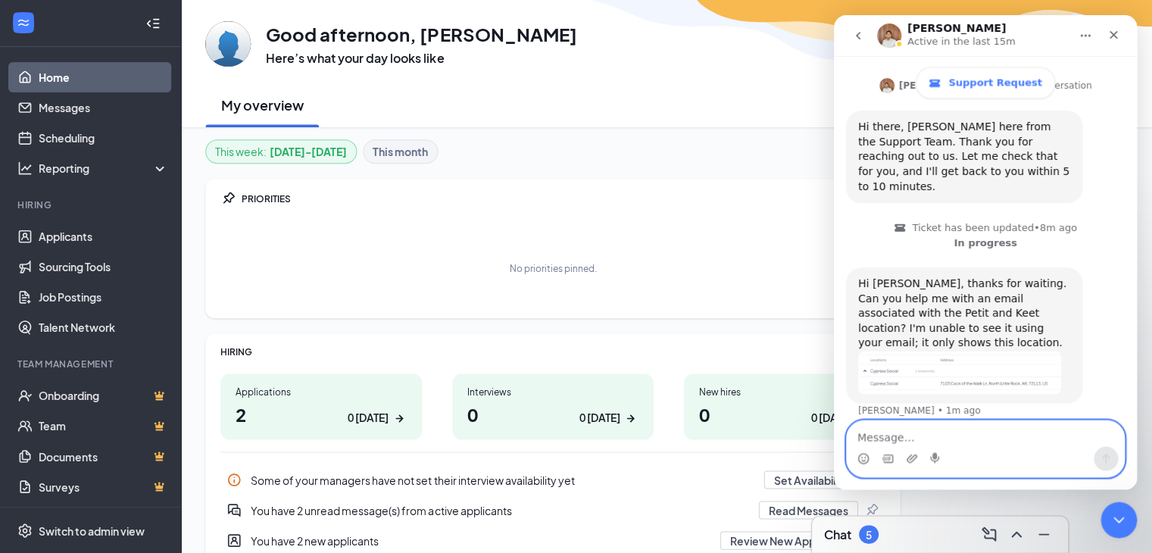
type textarea "B"
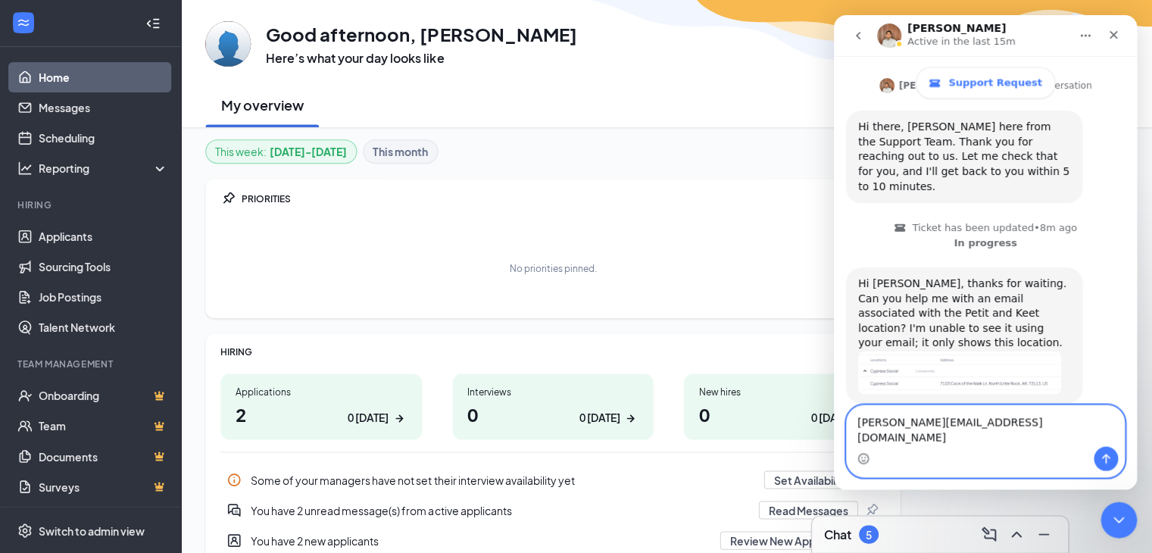
type textarea "[PERSON_NAME][EMAIL_ADDRESS][DOMAIN_NAME]"
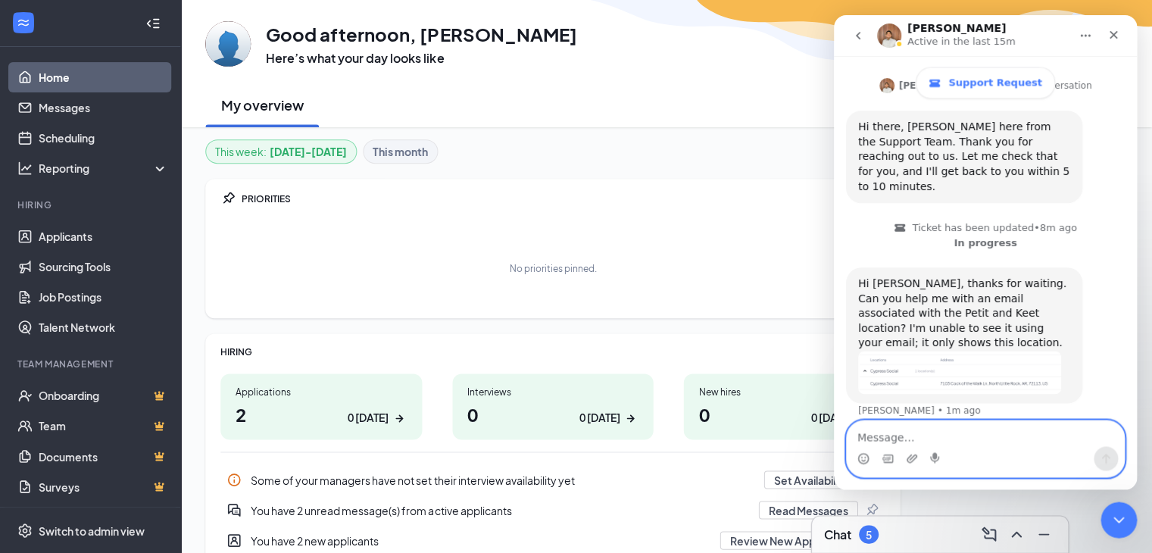
scroll to position [394, 0]
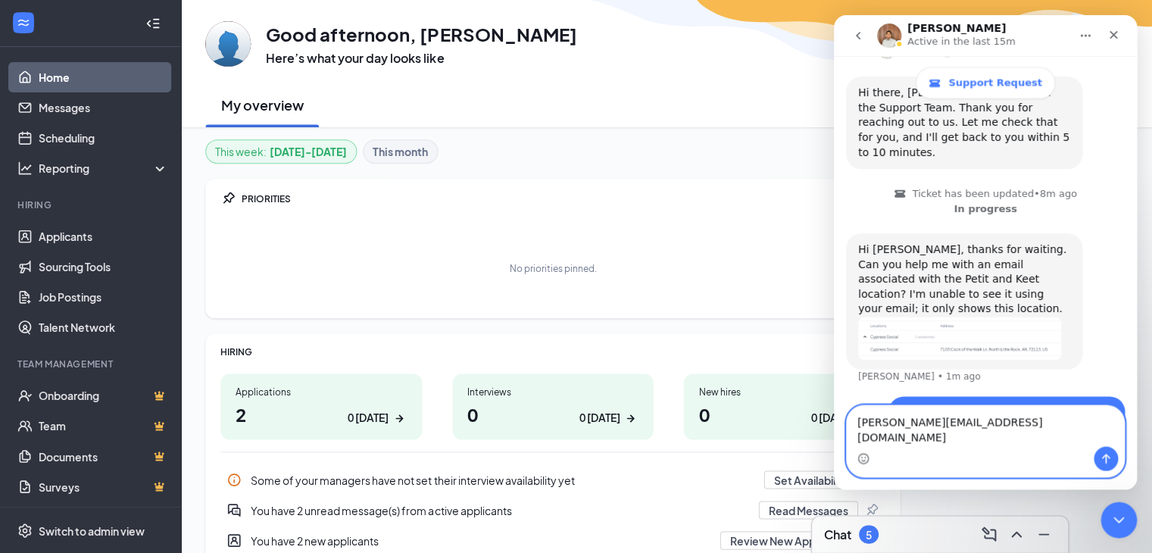
type textarea "[PERSON_NAME][EMAIL_ADDRESS][DOMAIN_NAME]"
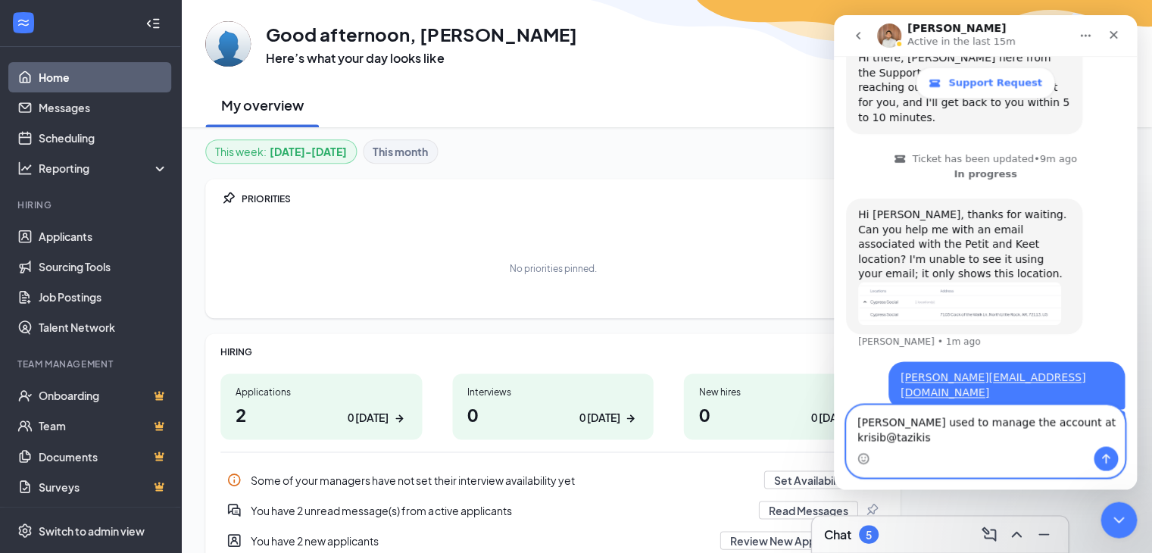
scroll to position [444, 0]
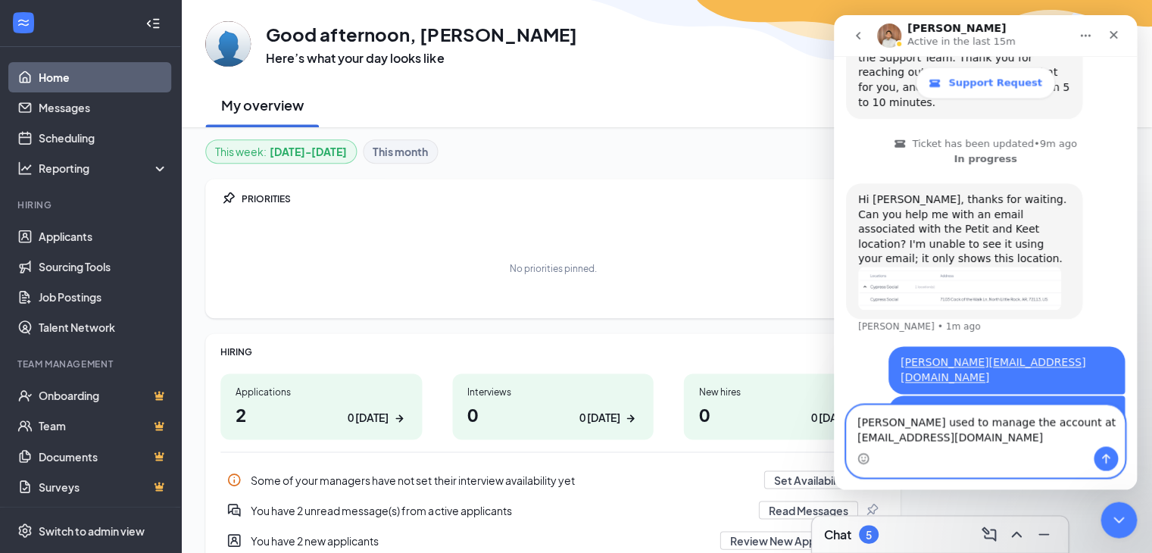
type textarea "[PERSON_NAME] used to manage the account at [EMAIL_ADDRESS][DOMAIN_NAME]"
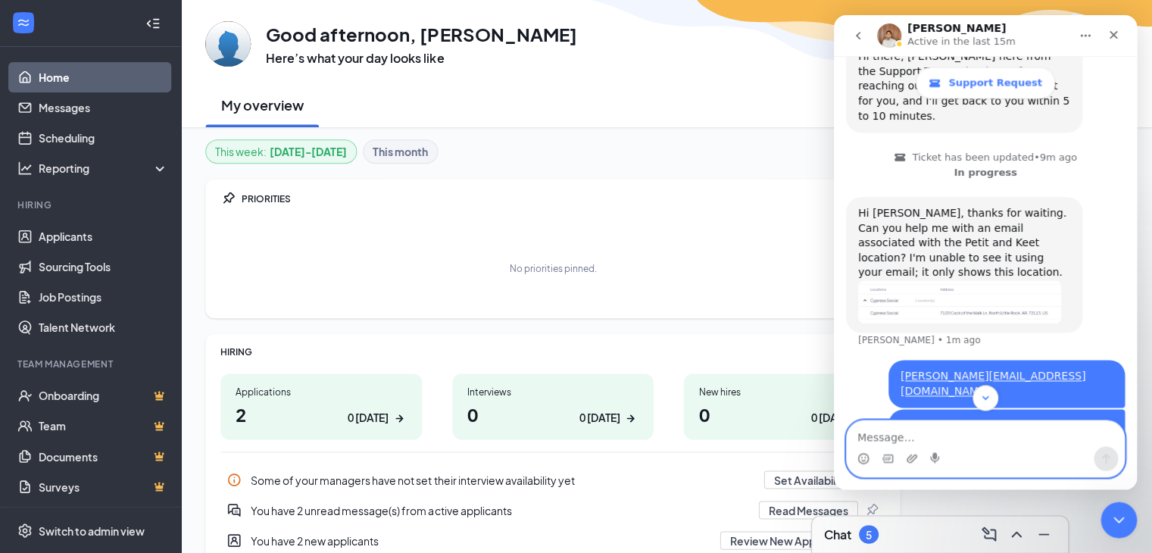
scroll to position [478, 0]
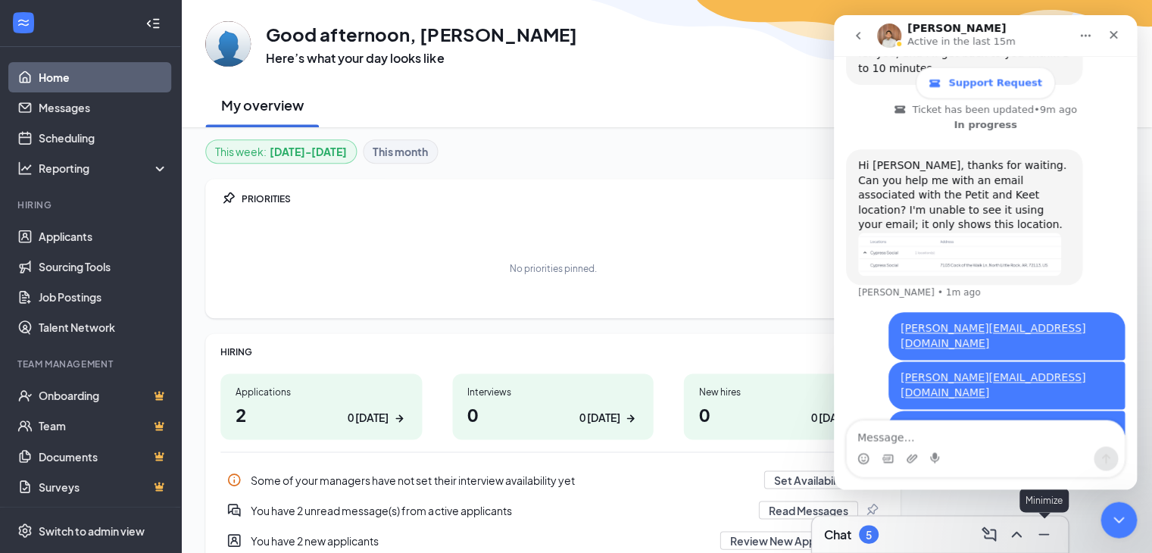
click at [1047, 532] on icon "Minimize" at bounding box center [1044, 534] width 18 height 18
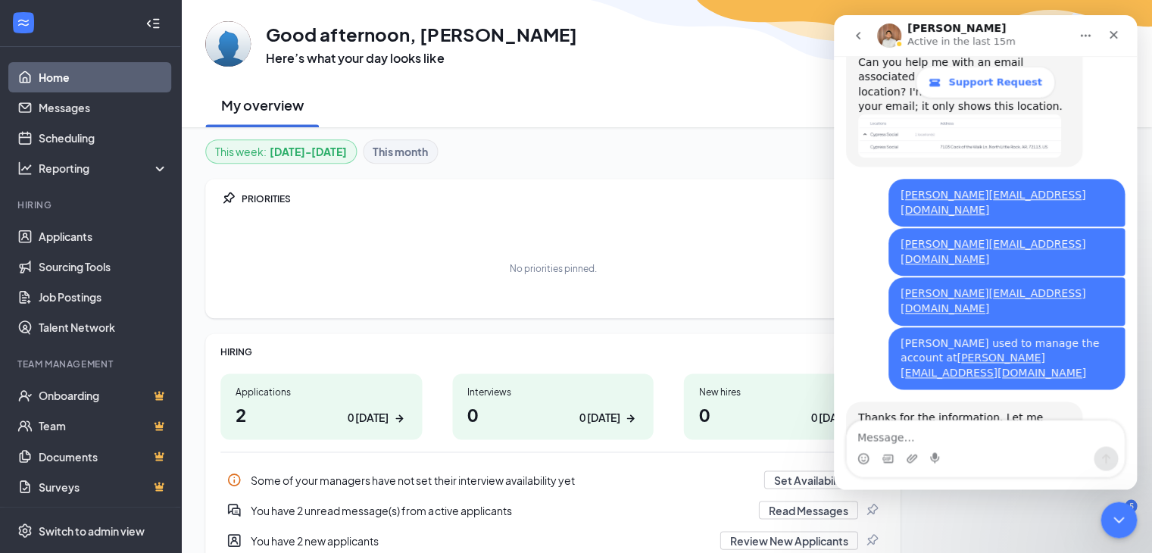
scroll to position [602, 0]
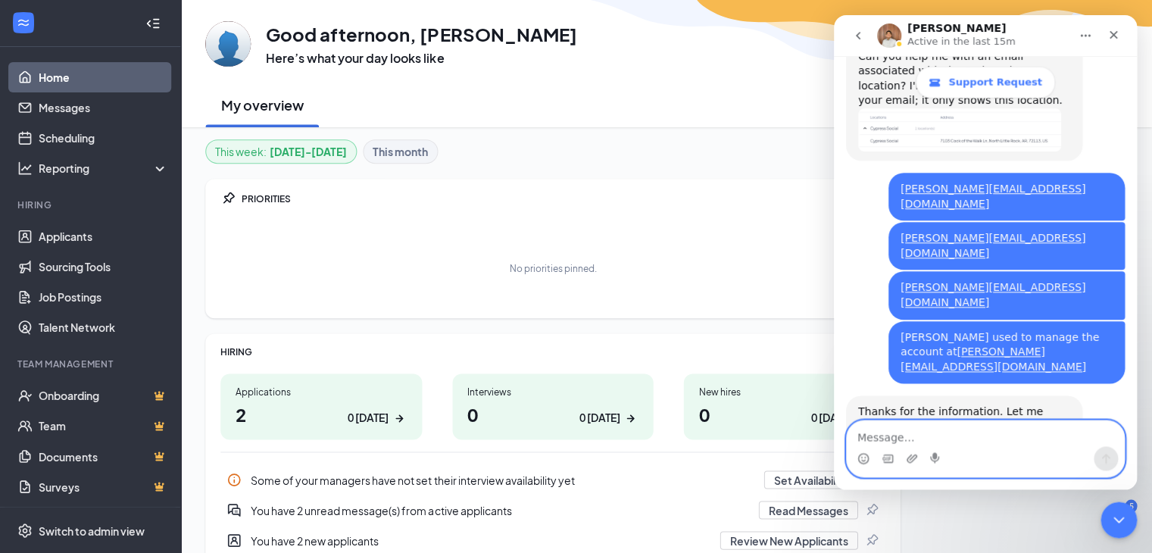
click at [975, 435] on textarea "Message…" at bounding box center [985, 433] width 277 height 26
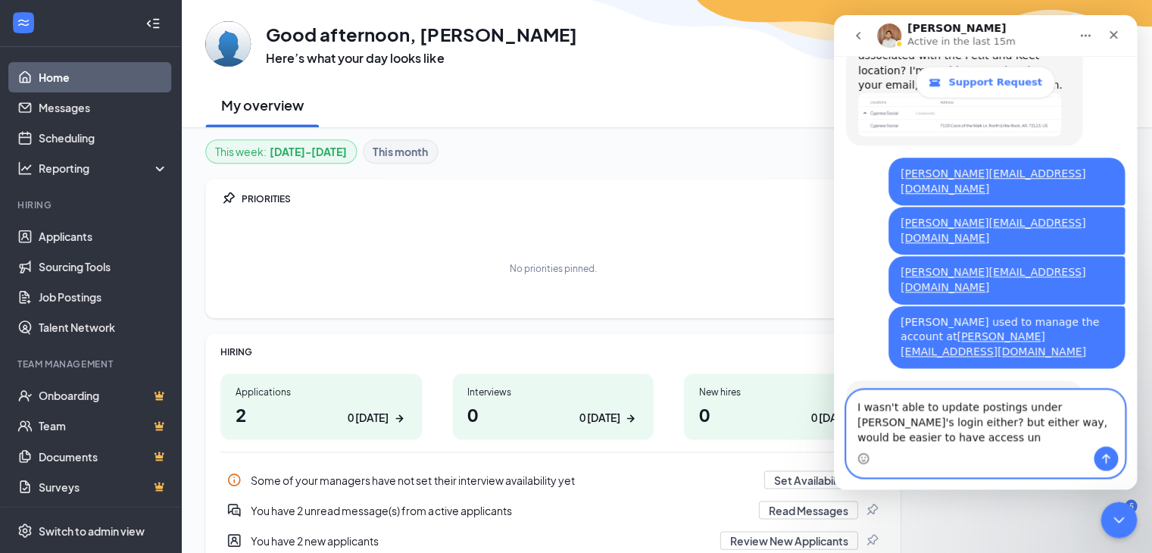
scroll to position [633, 0]
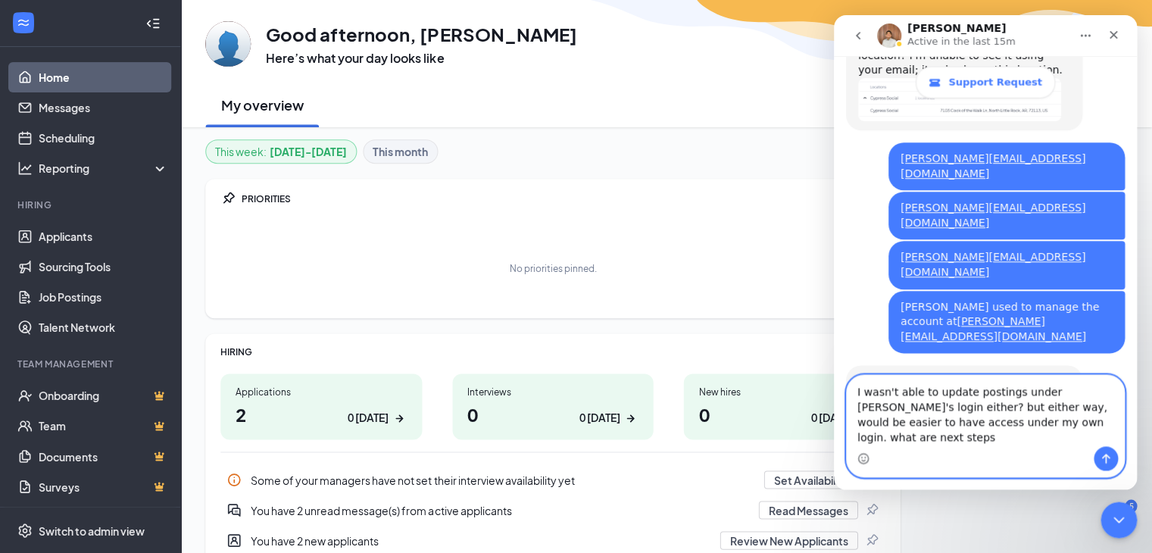
type textarea "I wasn't able to update postings under [PERSON_NAME]'s login either? but either…"
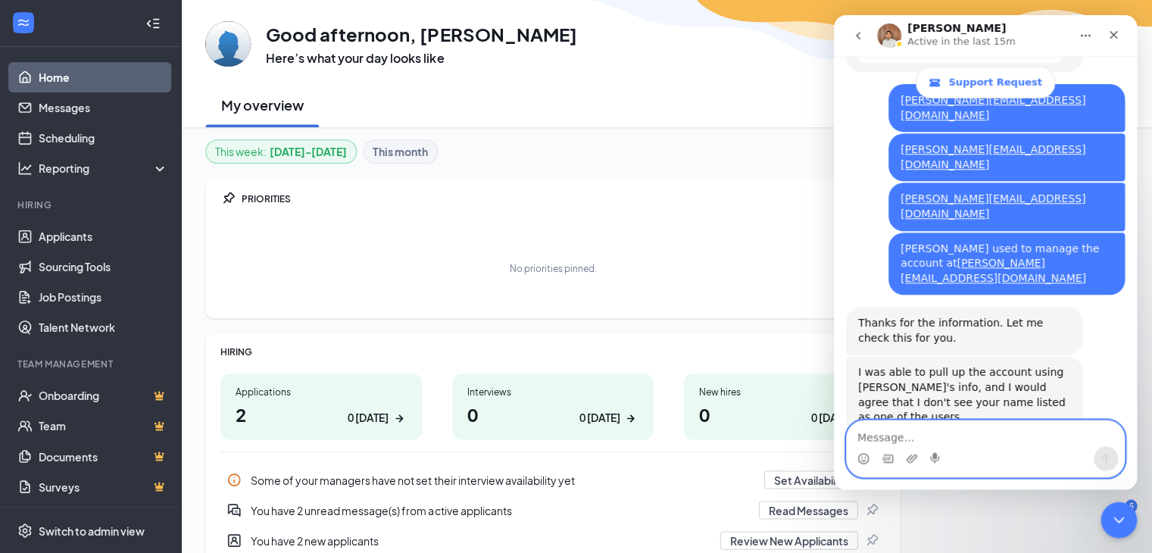
scroll to position [692, 0]
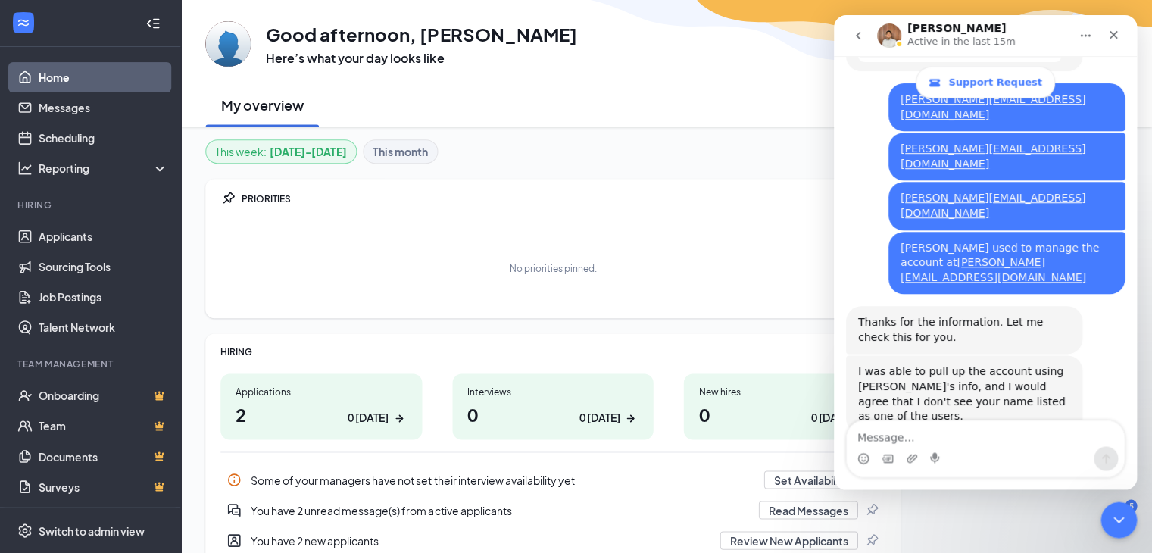
drag, startPoint x: 1133, startPoint y: 318, endPoint x: 1978, endPoint y: 369, distance: 846.9
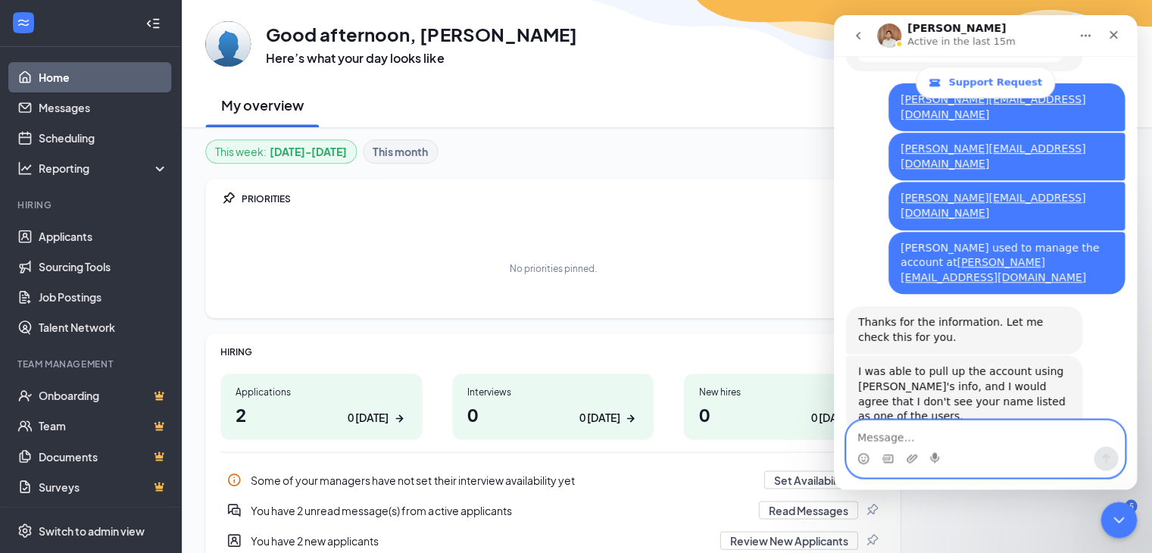
click at [887, 434] on textarea "Message…" at bounding box center [985, 433] width 277 height 26
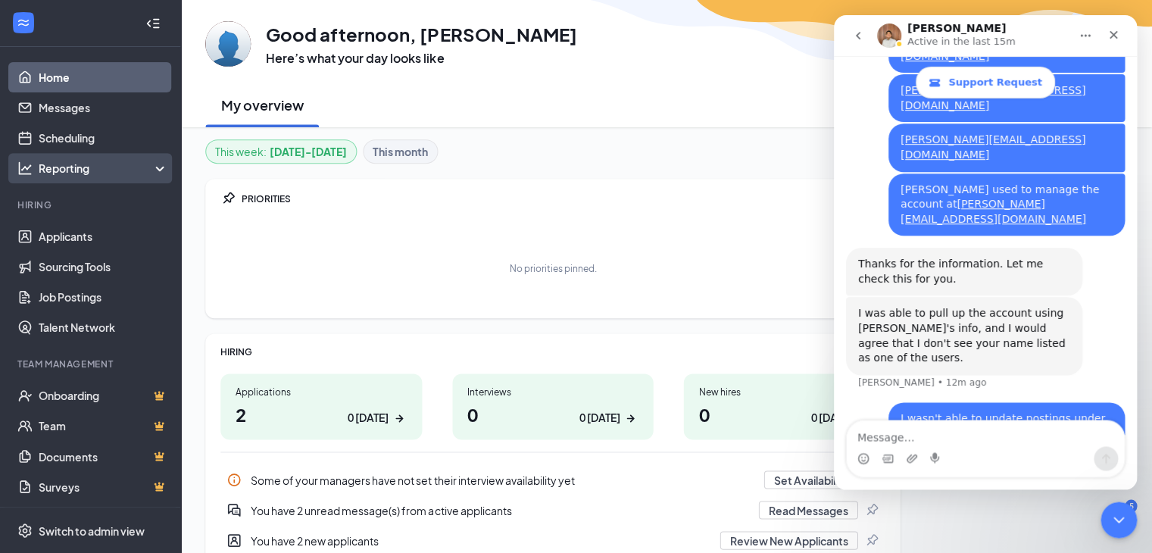
click at [158, 170] on icon at bounding box center [164, 170] width 12 height 0
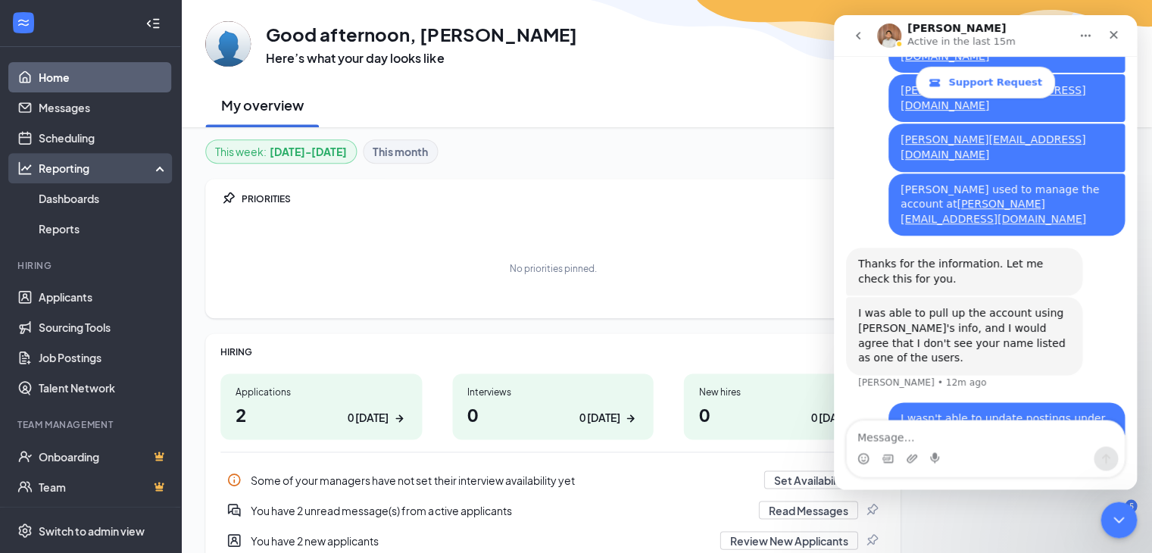
click at [158, 167] on icon at bounding box center [164, 167] width 12 height 0
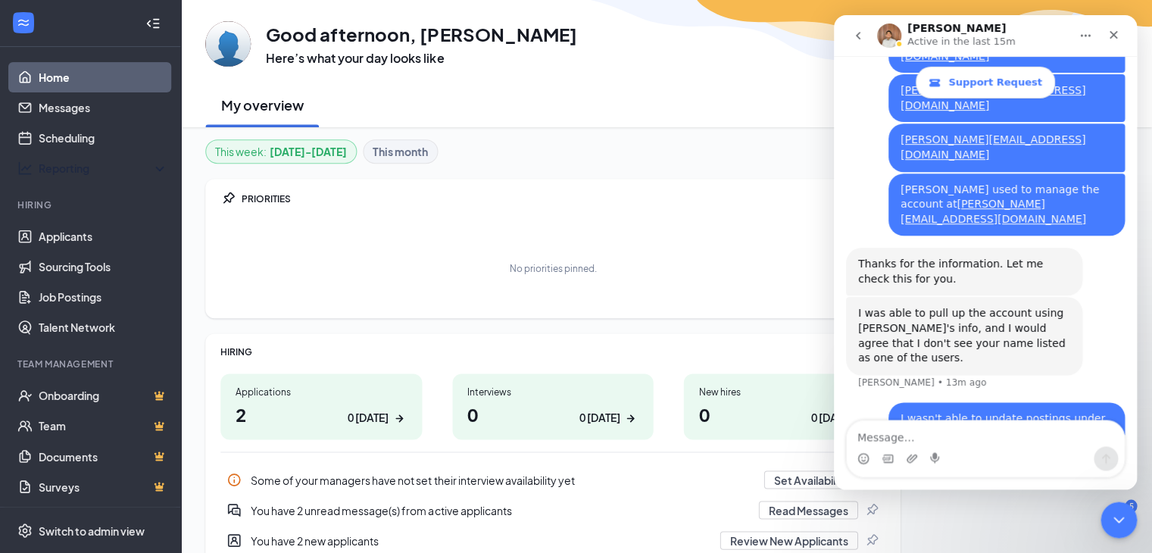
scroll to position [692, 0]
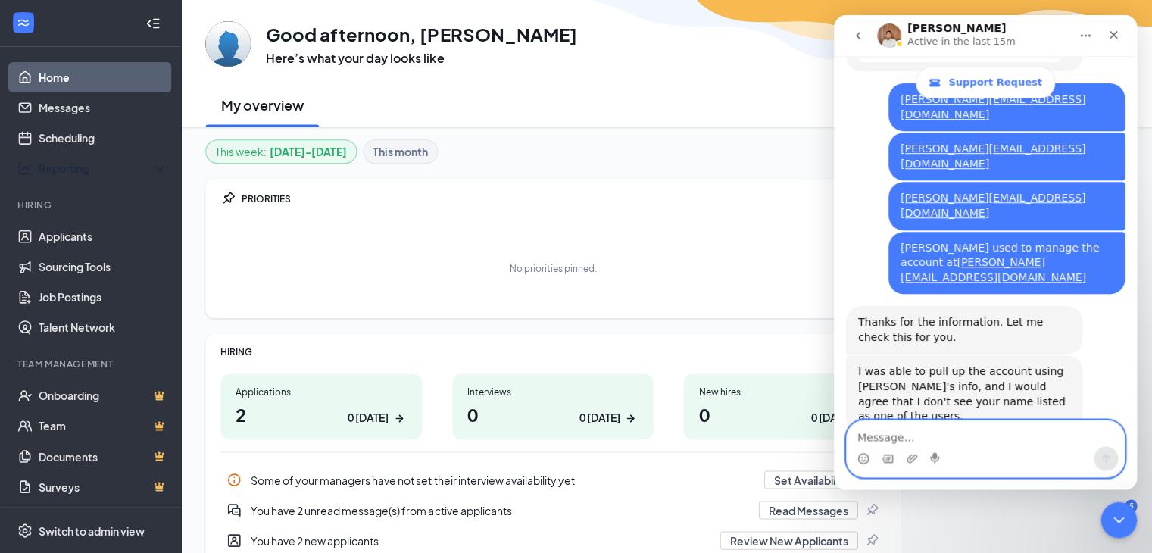
click at [1000, 439] on textarea "Message…" at bounding box center [985, 433] width 277 height 26
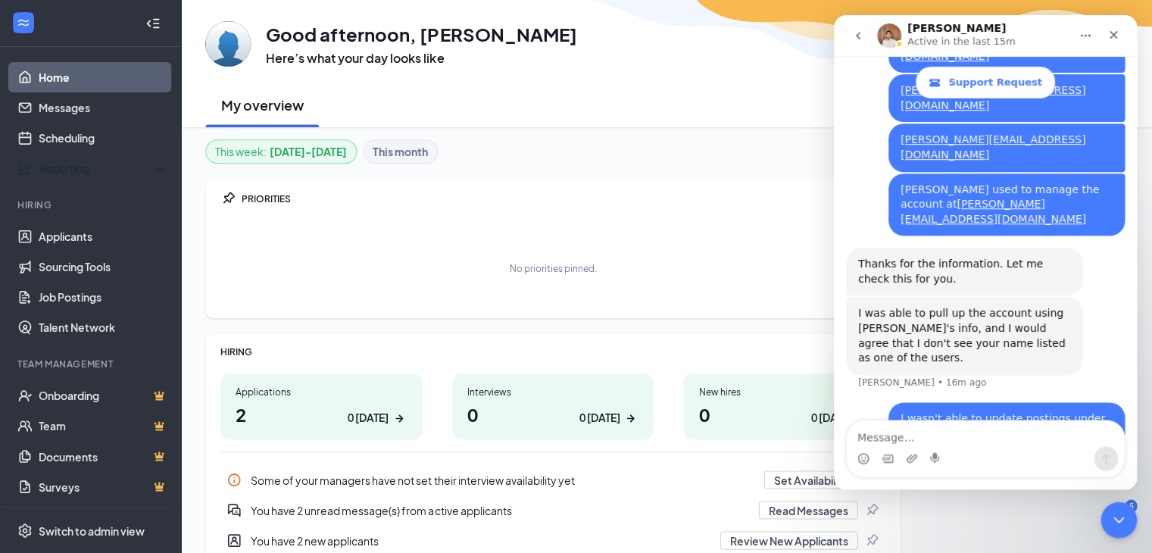
click at [885, 475] on div "Intercom messenger" at bounding box center [985, 448] width 277 height 56
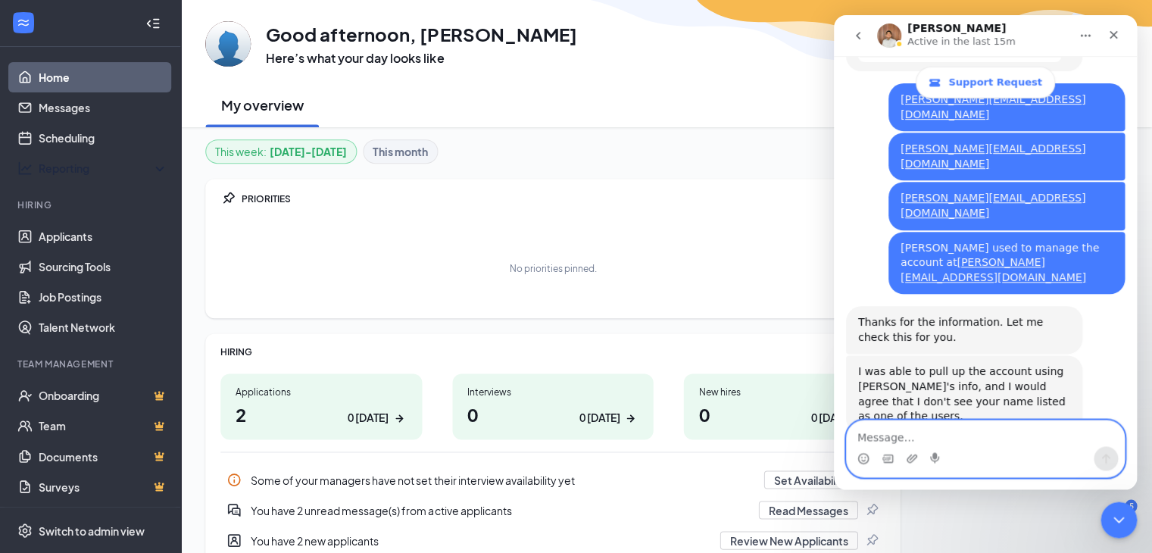
click at [892, 436] on textarea "Message…" at bounding box center [985, 433] width 277 height 26
type textarea "h"
click at [892, 436] on textarea "Message…" at bounding box center [985, 433] width 277 height 26
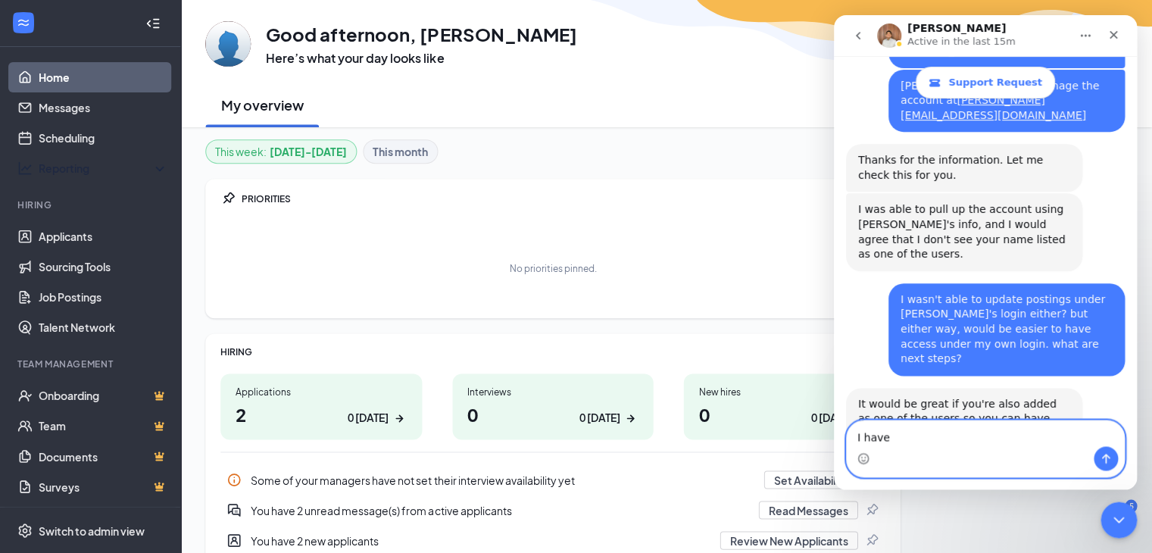
scroll to position [870, 0]
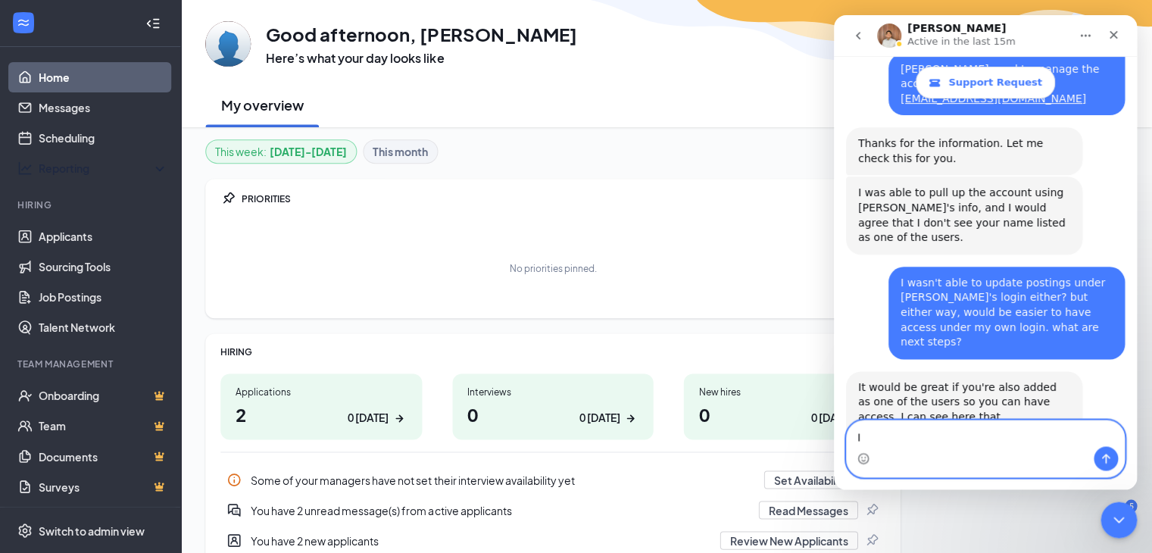
type textarea "I"
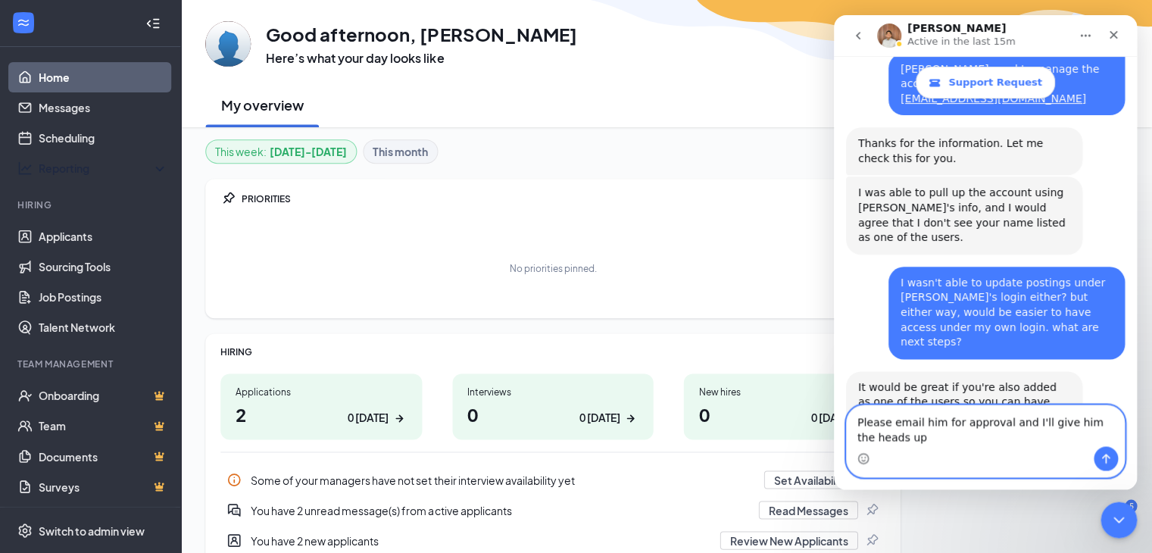
scroll to position [886, 0]
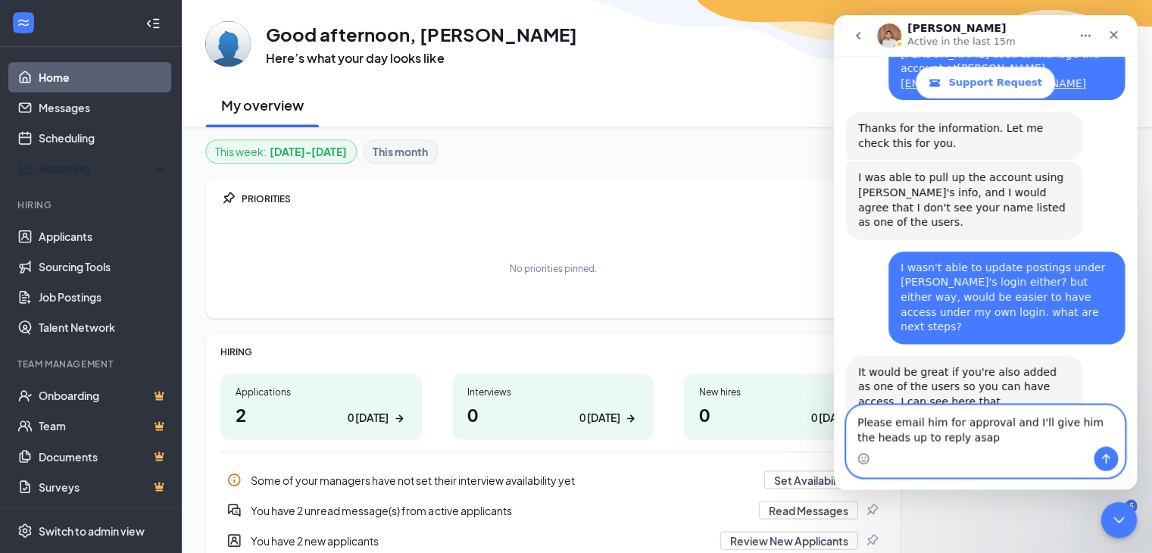
type textarea "Please email him for approval and I'll give him the heads up to reply asap."
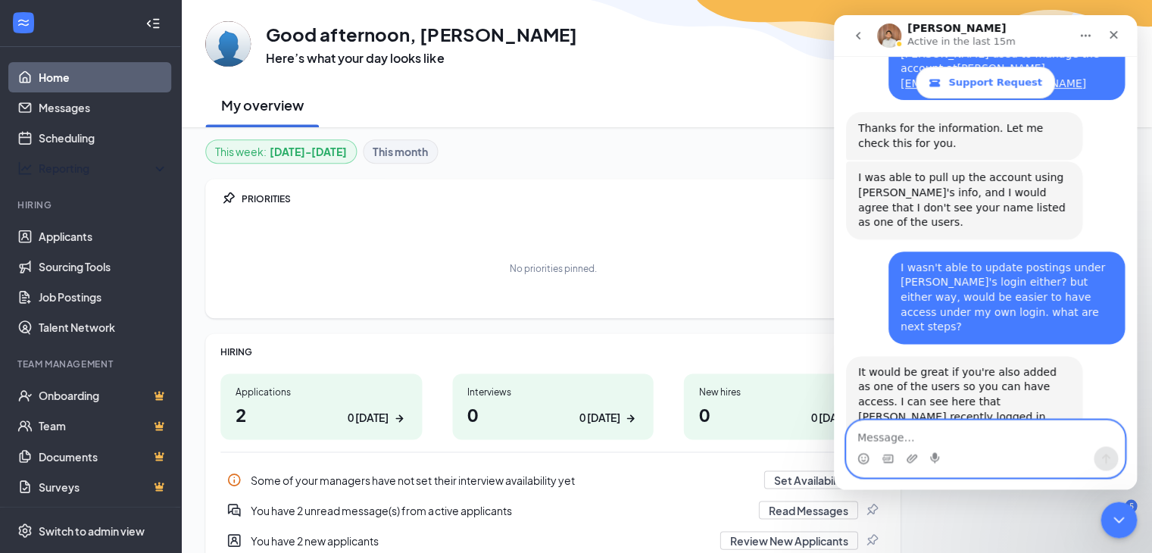
scroll to position [930, 0]
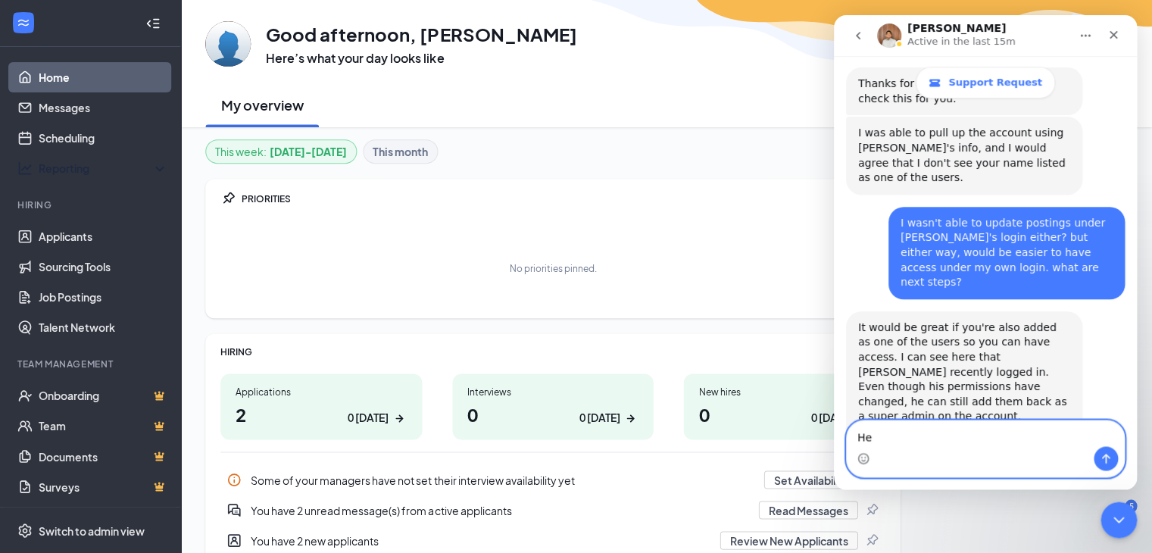
type textarea "H"
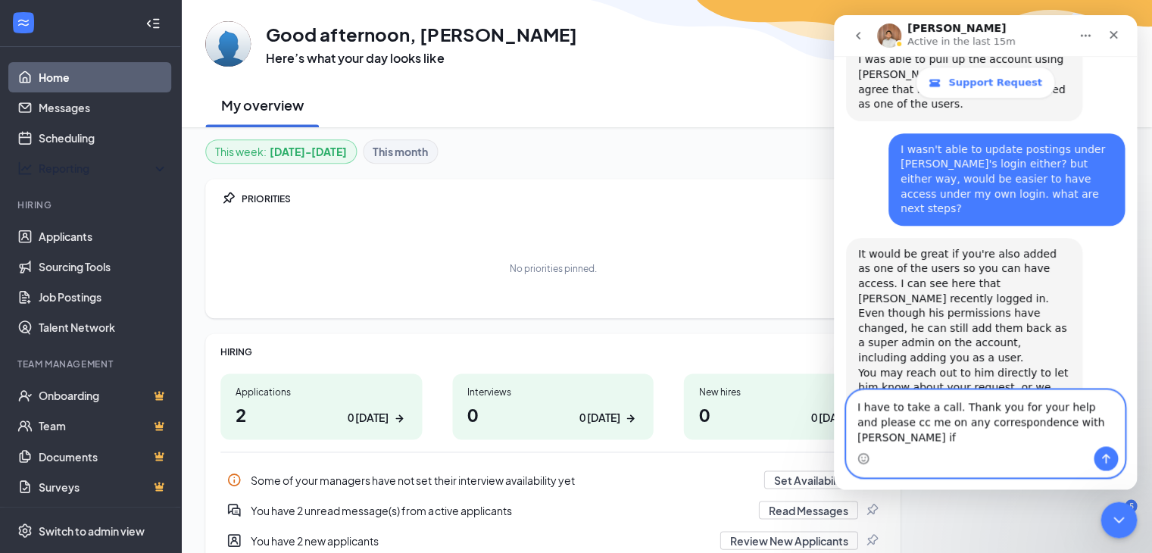
scroll to position [945, 0]
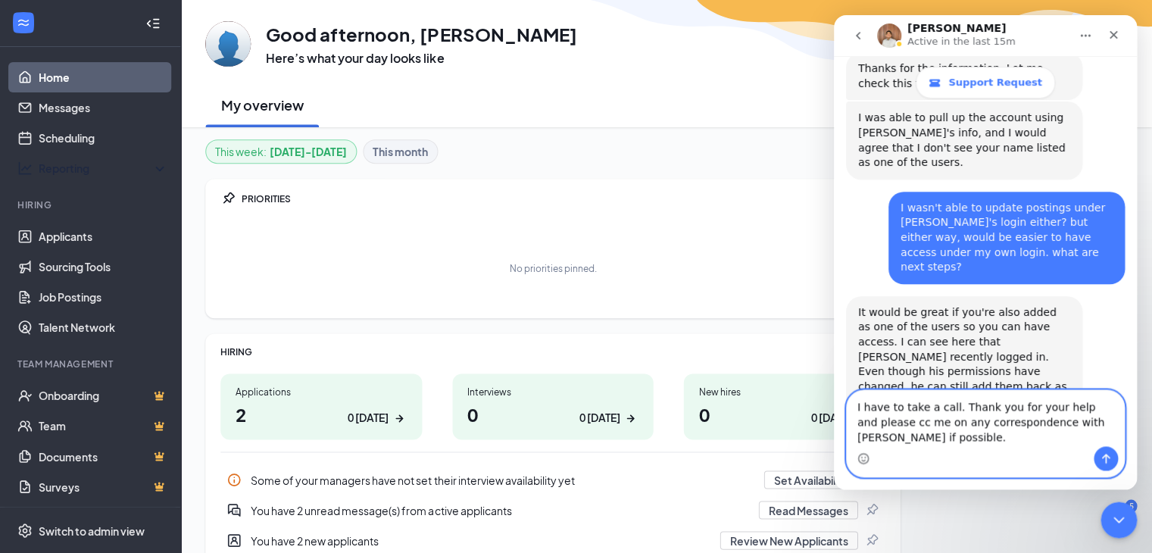
type textarea "O"
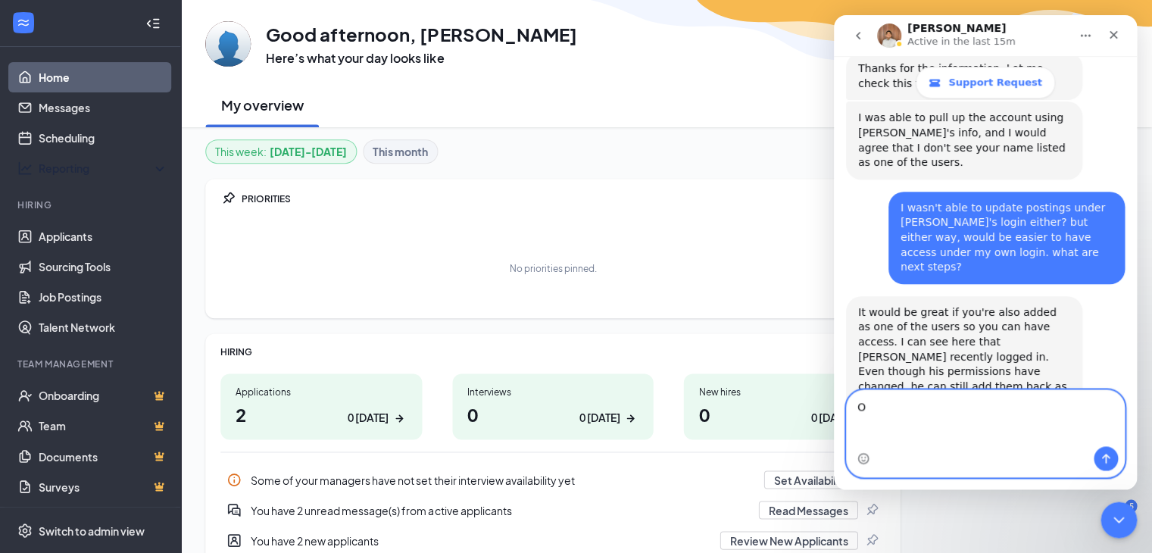
click at [1013, 520] on div "Please email him for approval and I'll give him the heads up to reply asap. [PE…" at bounding box center [985, 553] width 279 height 66
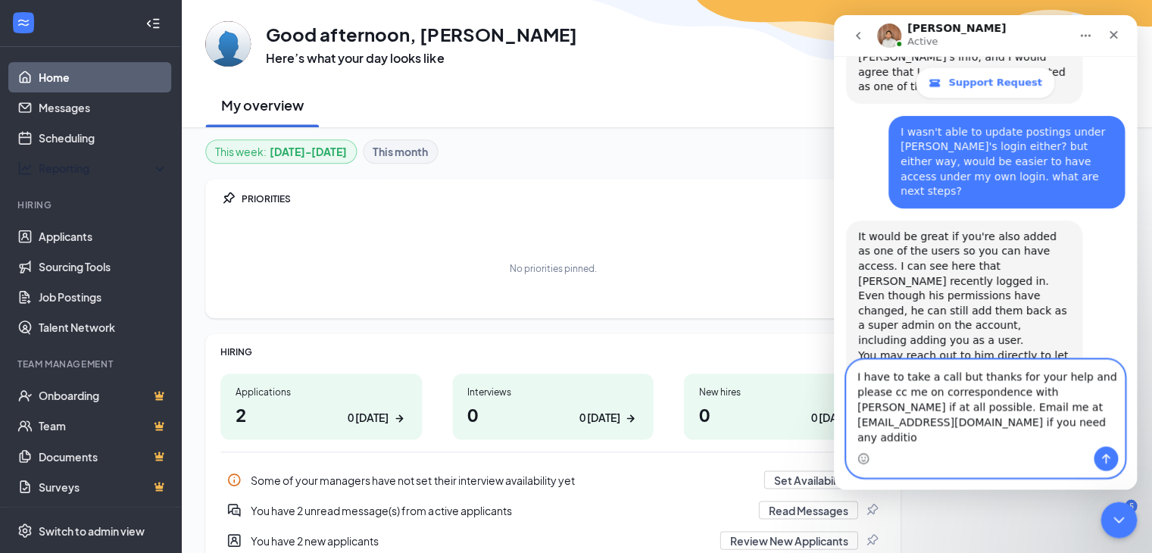
scroll to position [1036, 0]
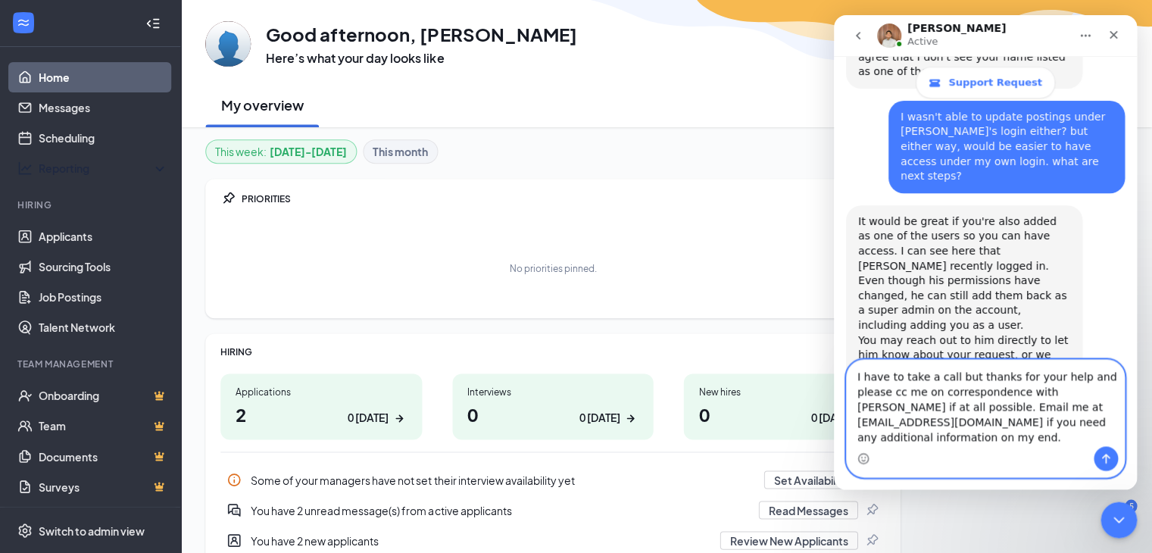
type textarea "I have to take a call but thanks for your help and please cc me on corresponden…"
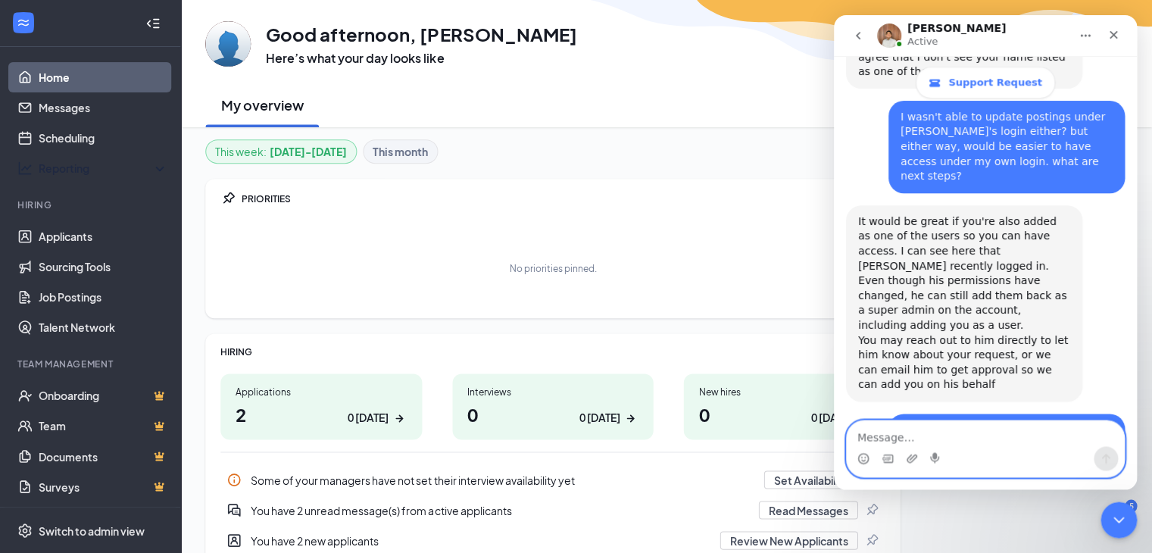
scroll to position [1095, 0]
